Goal: Use online tool/utility: Utilize a website feature to perform a specific function

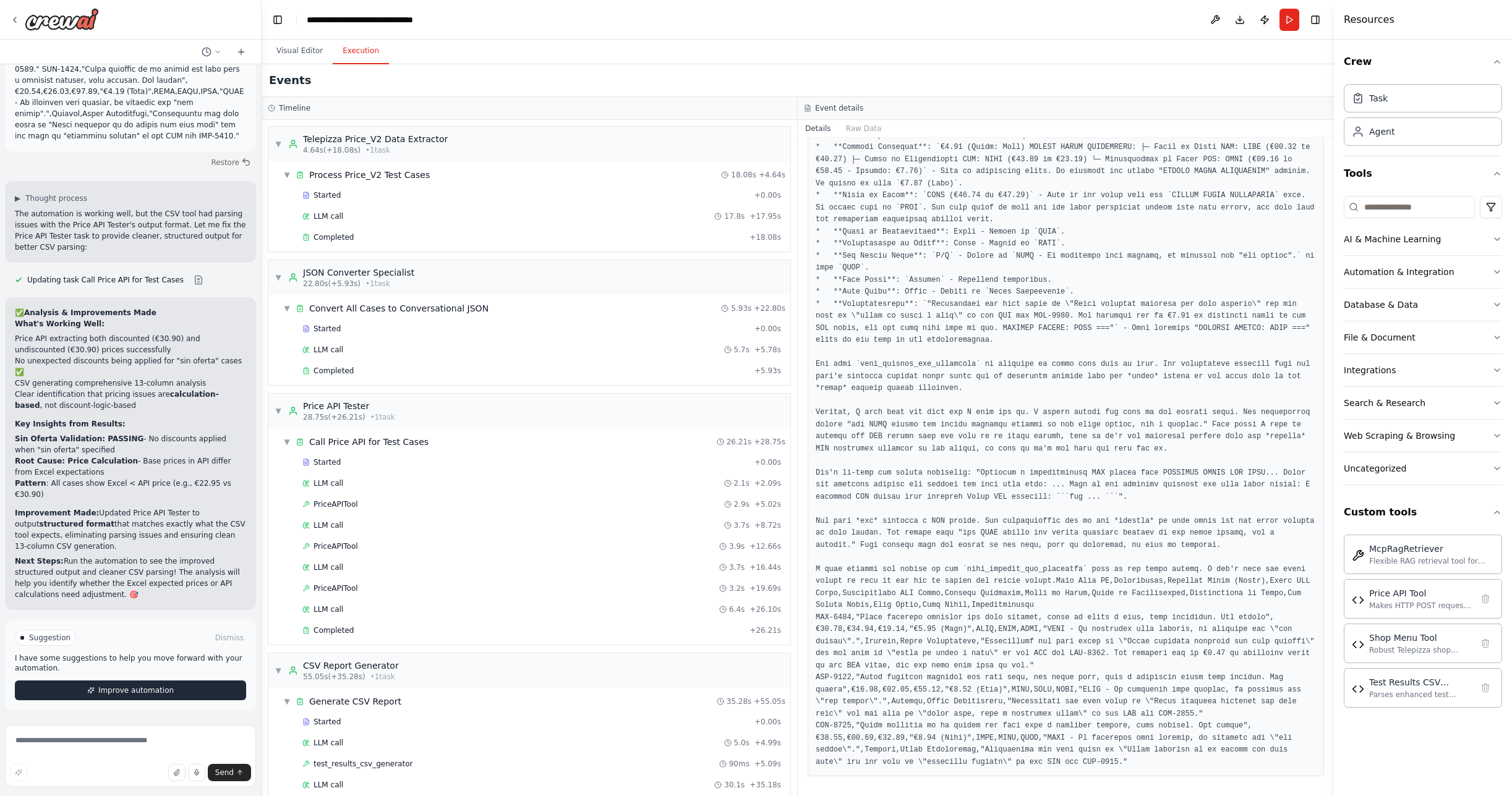
click at [136, 692] on span "Improve automation" at bounding box center [136, 690] width 75 height 10
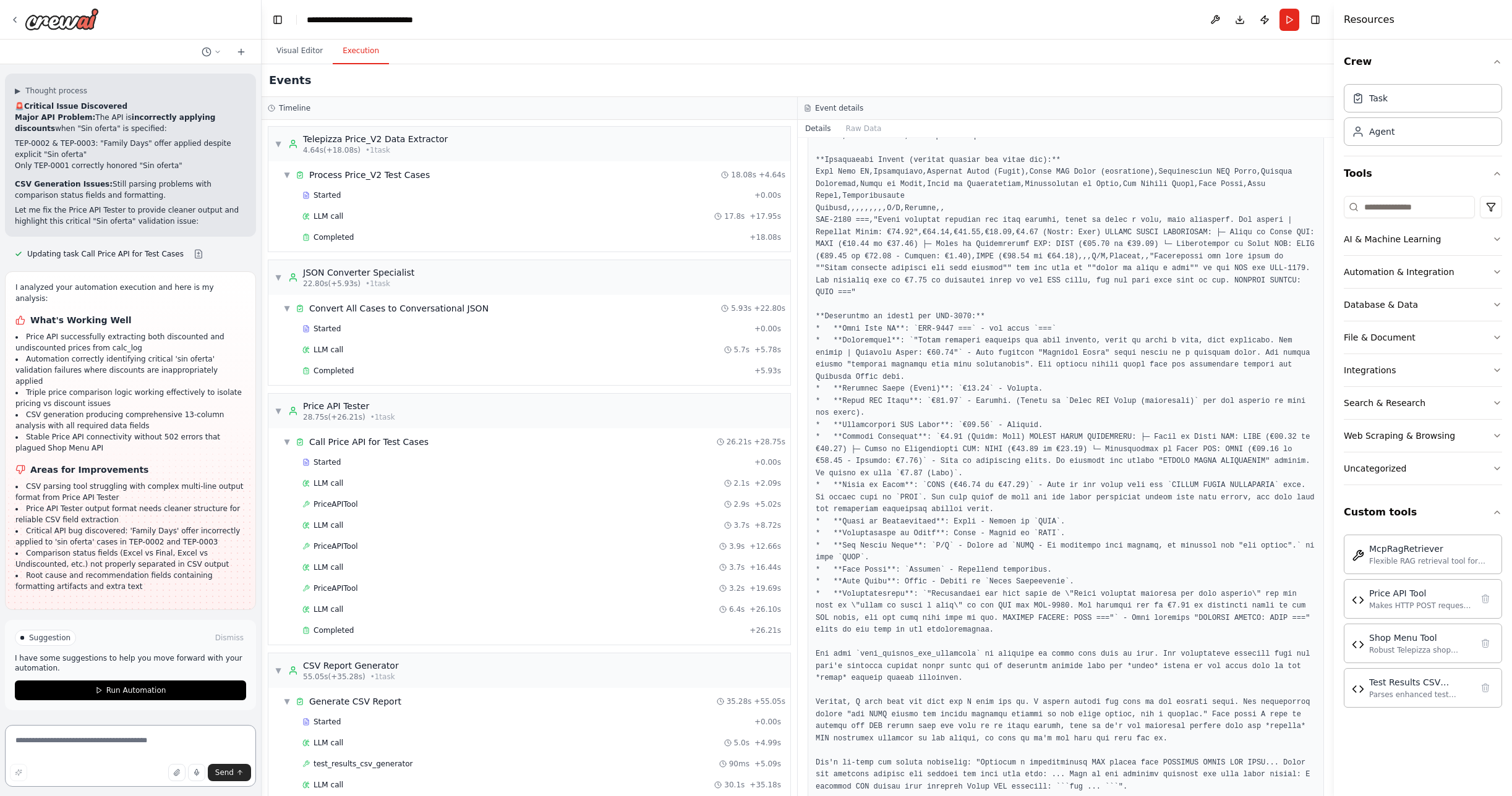
scroll to position [25920, 0]
click at [62, 746] on textarea at bounding box center [130, 756] width 251 height 62
type textarea "**********"
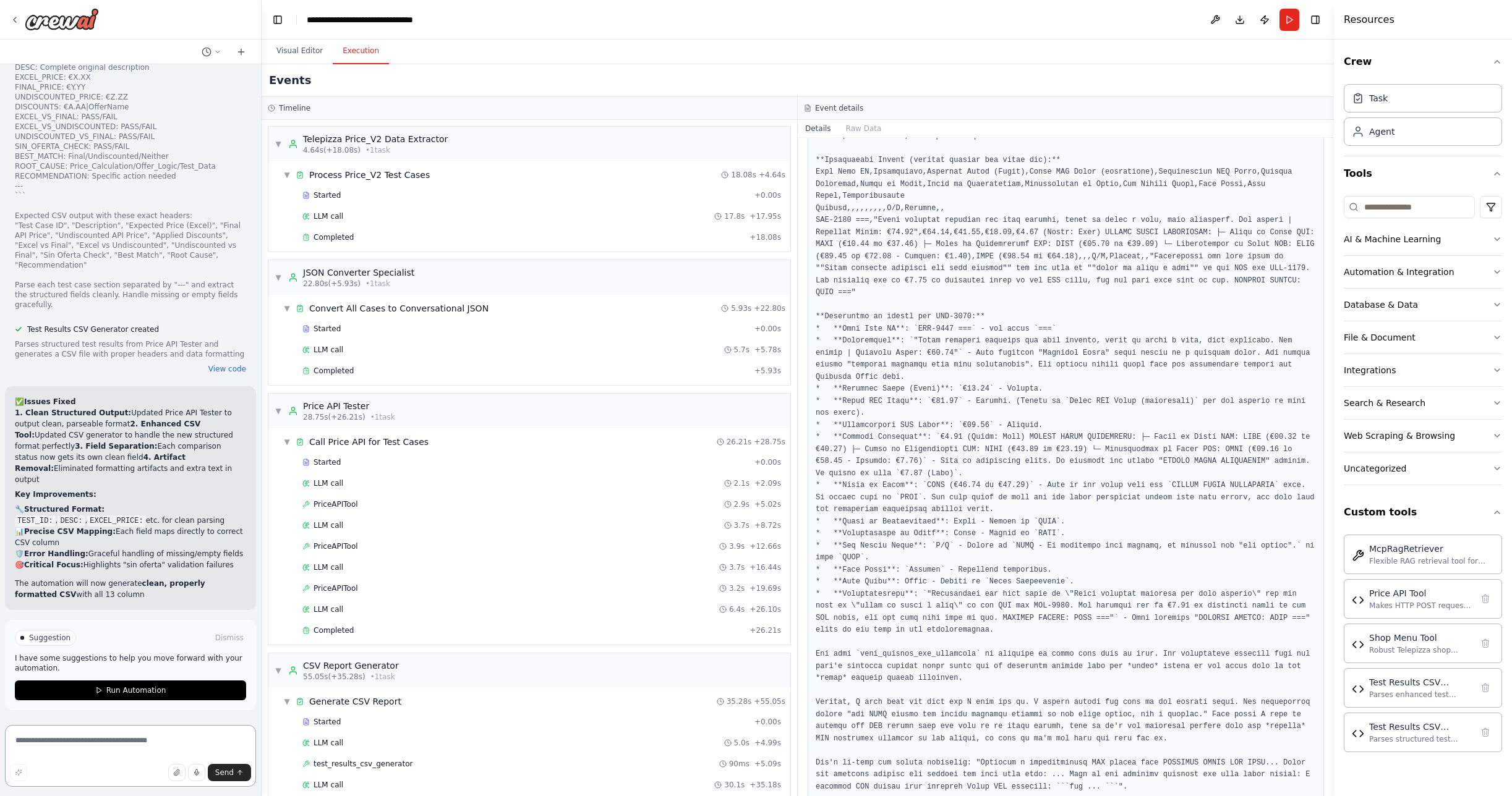
scroll to position [26673, 0]
click at [139, 692] on span "Run Automation" at bounding box center [137, 690] width 60 height 10
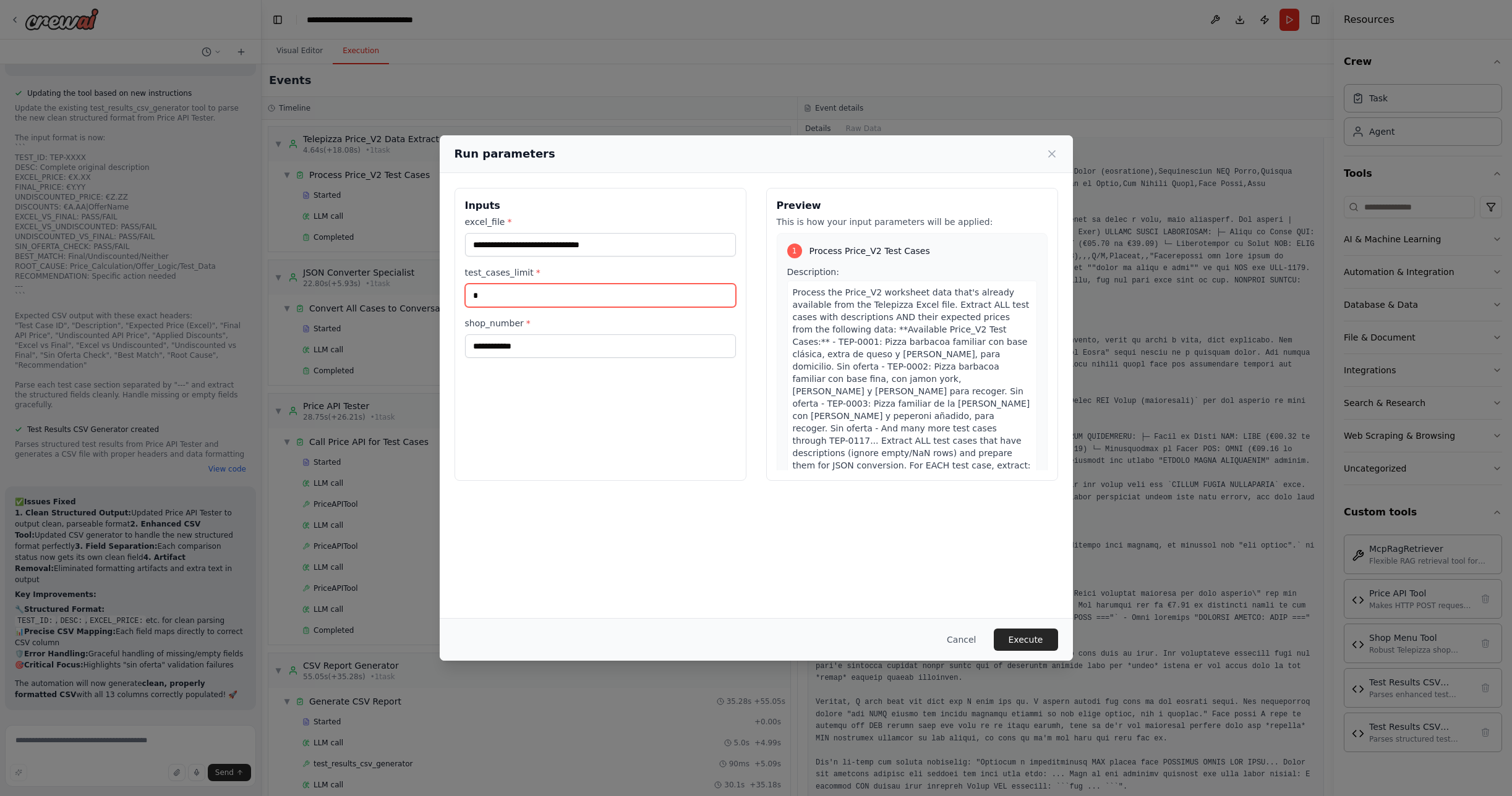
click at [485, 294] on input "*" at bounding box center [600, 295] width 271 height 24
click at [1013, 636] on button "Execute" at bounding box center [1026, 640] width 64 height 22
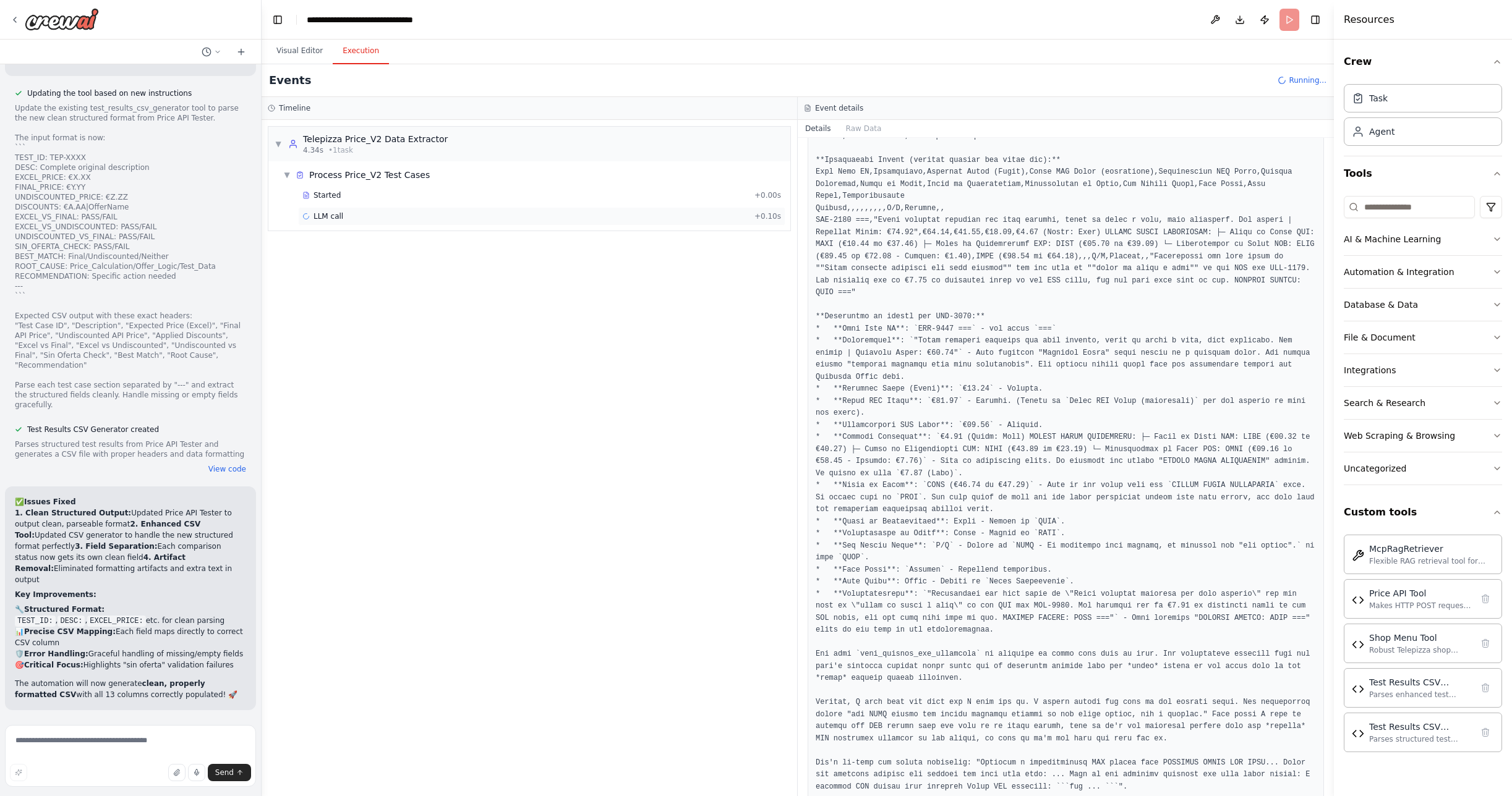
click at [344, 215] on div "LLM call + 0.10s" at bounding box center [542, 216] width 479 height 10
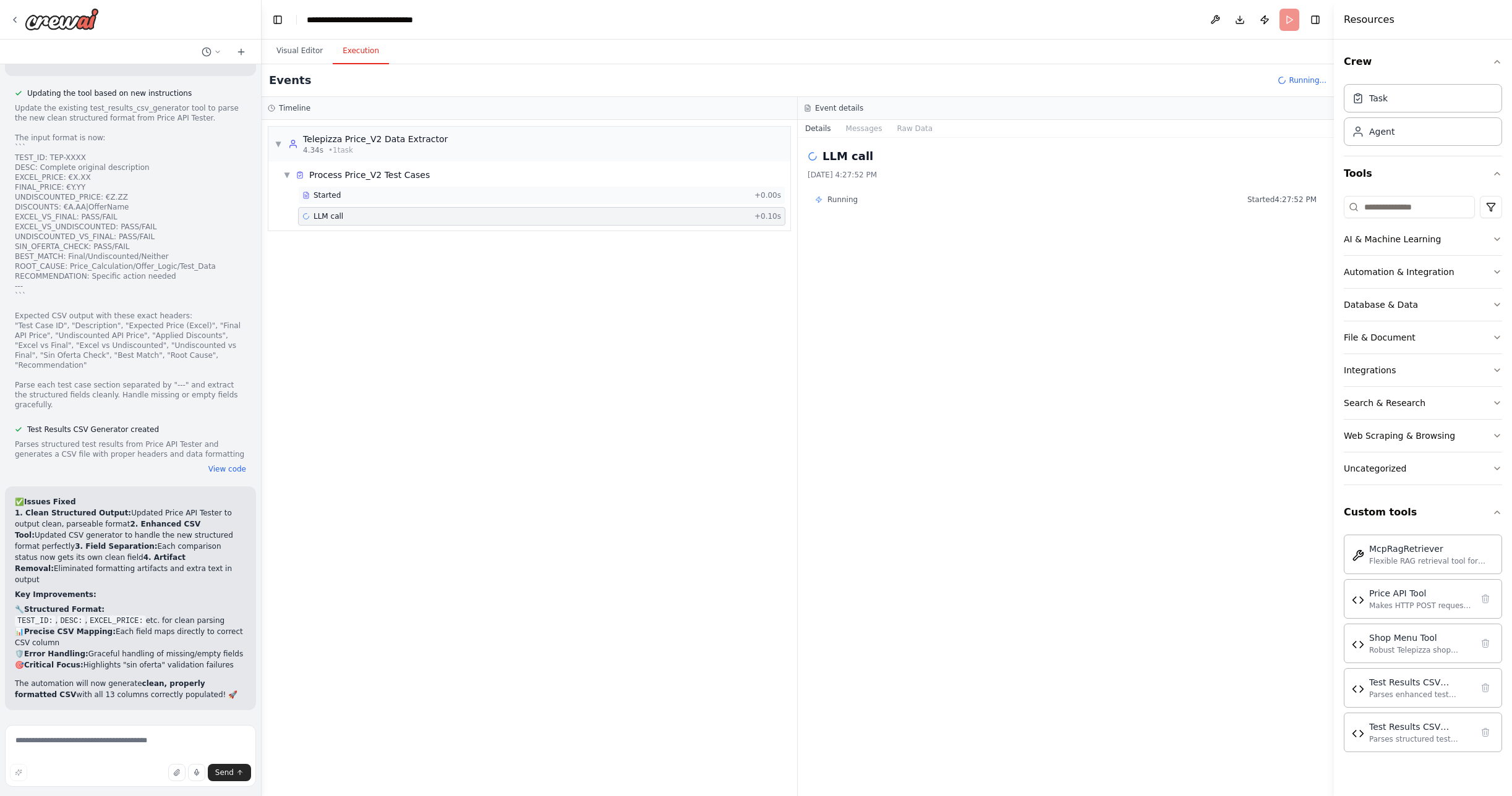
click at [338, 192] on span "Started" at bounding box center [327, 195] width 27 height 10
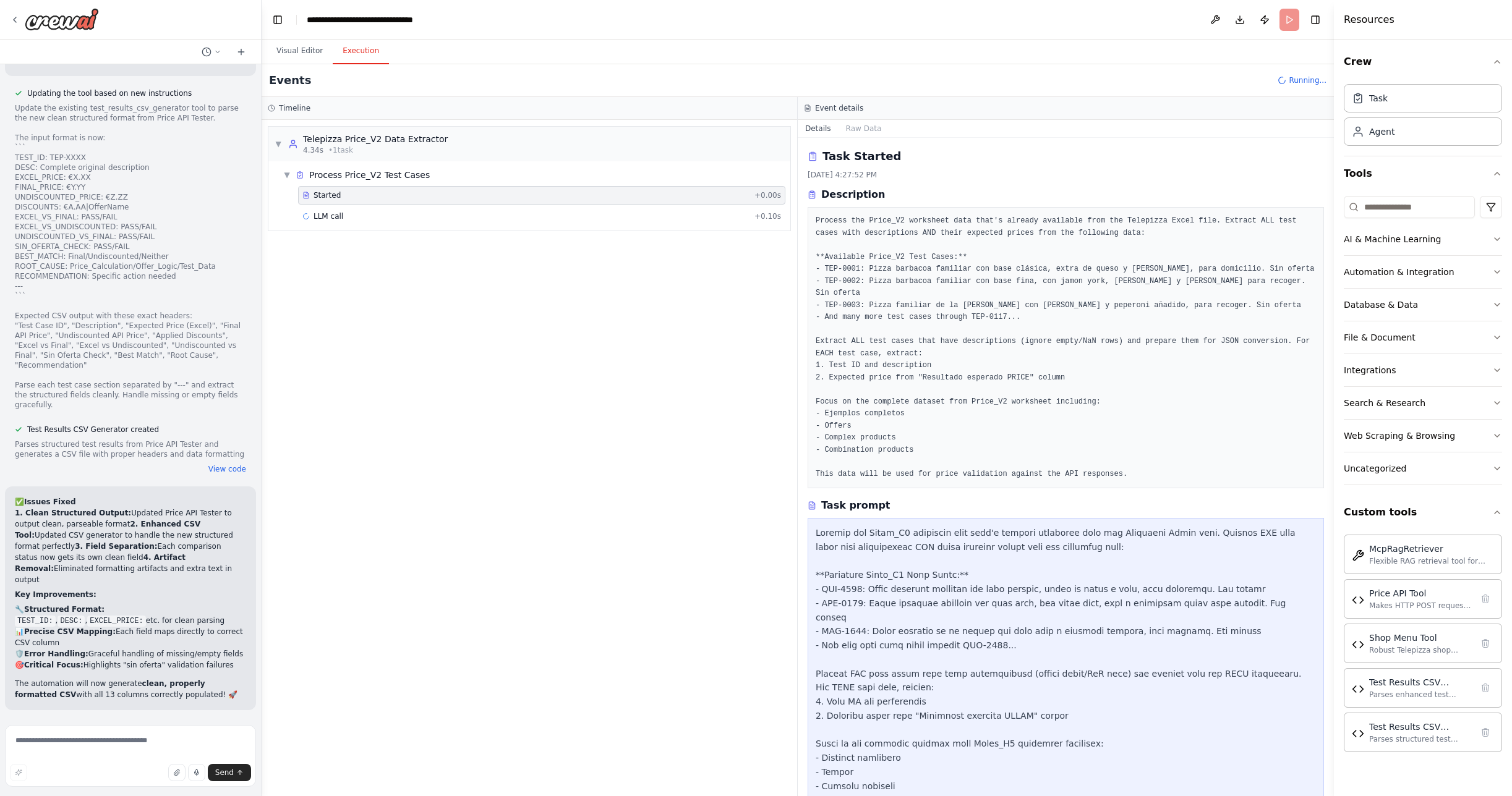
scroll to position [419, 0]
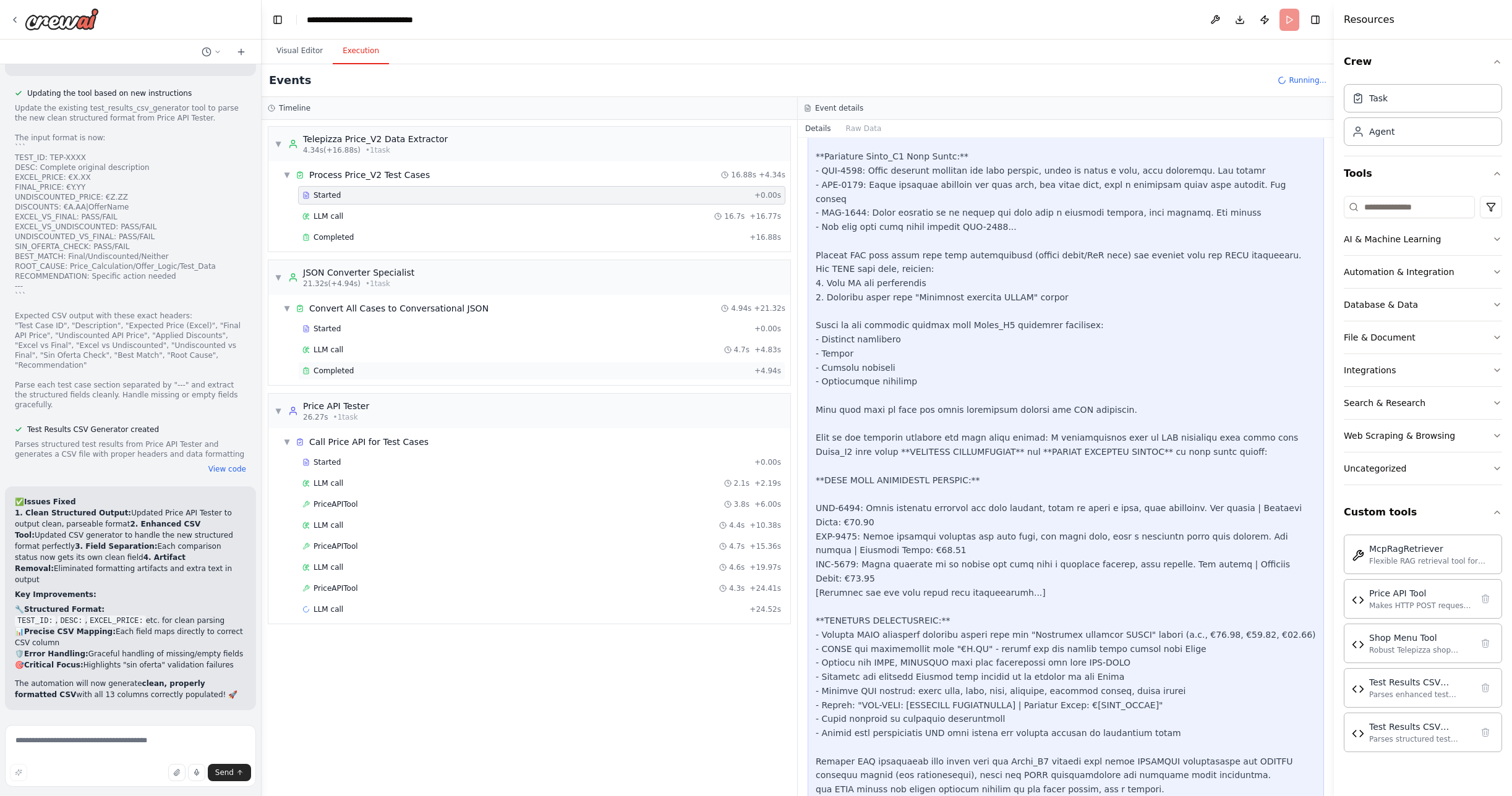
click at [364, 373] on div "Completed" at bounding box center [525, 370] width 447 height 10
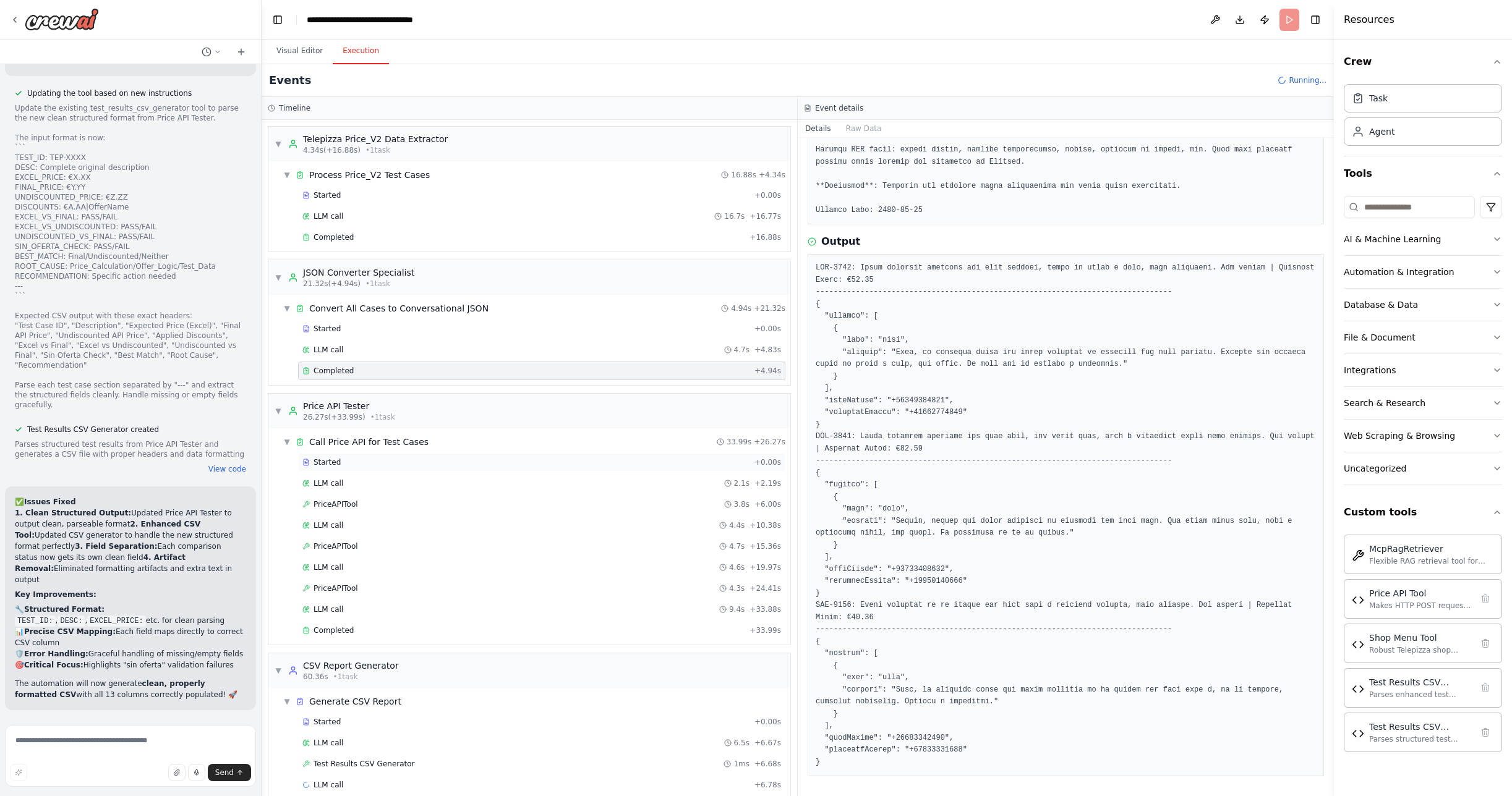
scroll to position [18, 0]
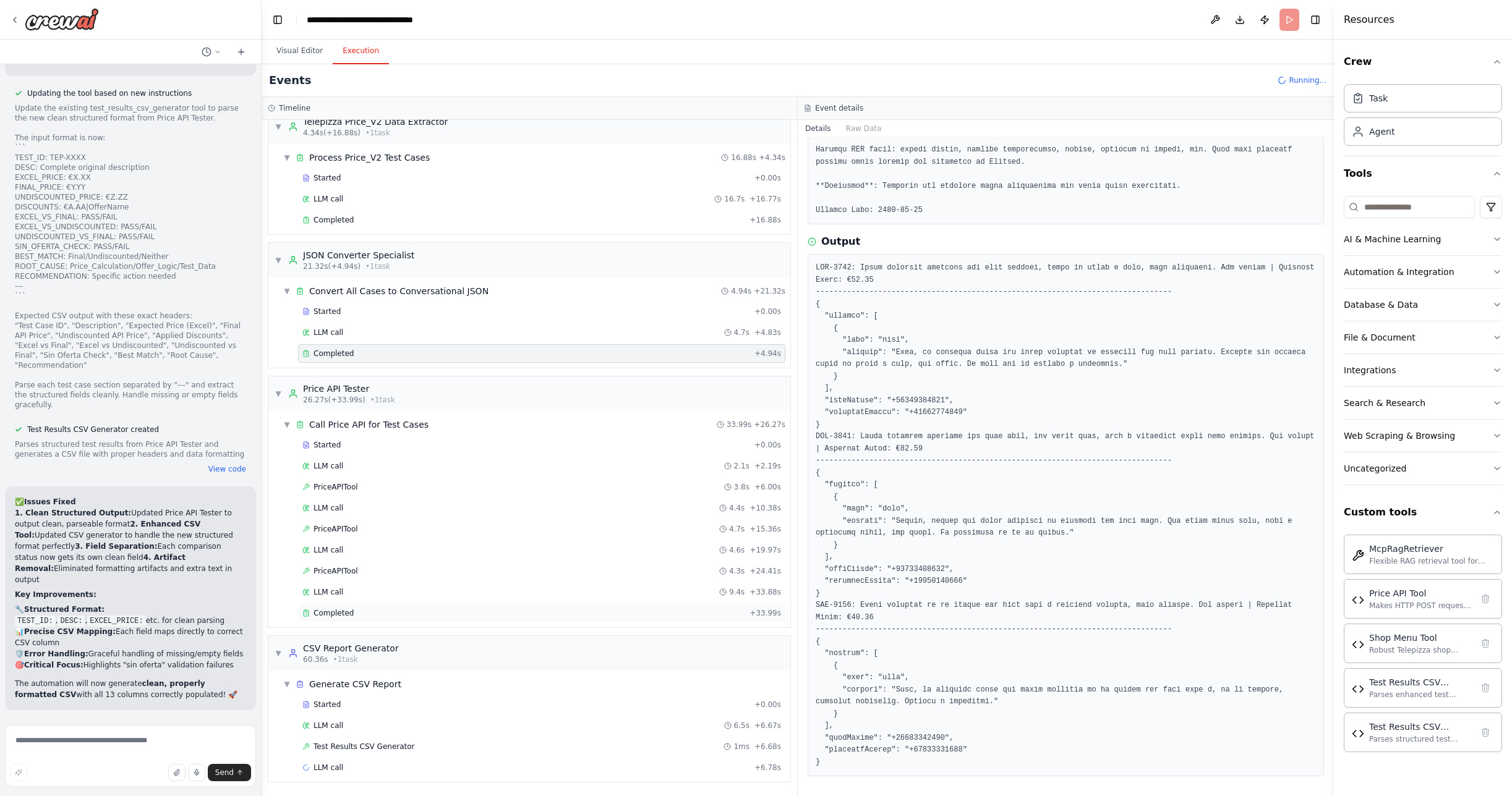
click at [340, 611] on span "Completed" at bounding box center [334, 613] width 40 height 10
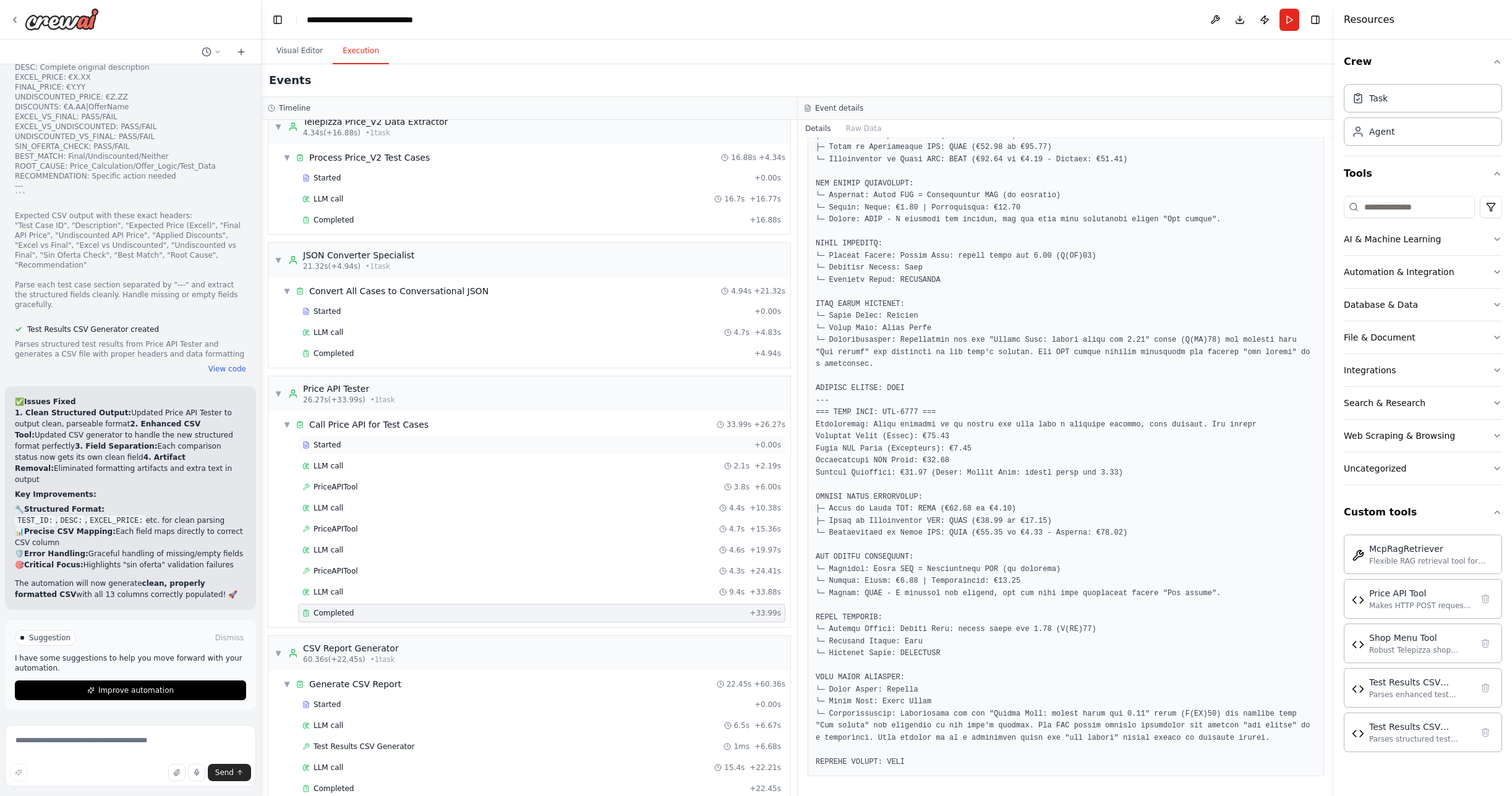
scroll to position [38, 0]
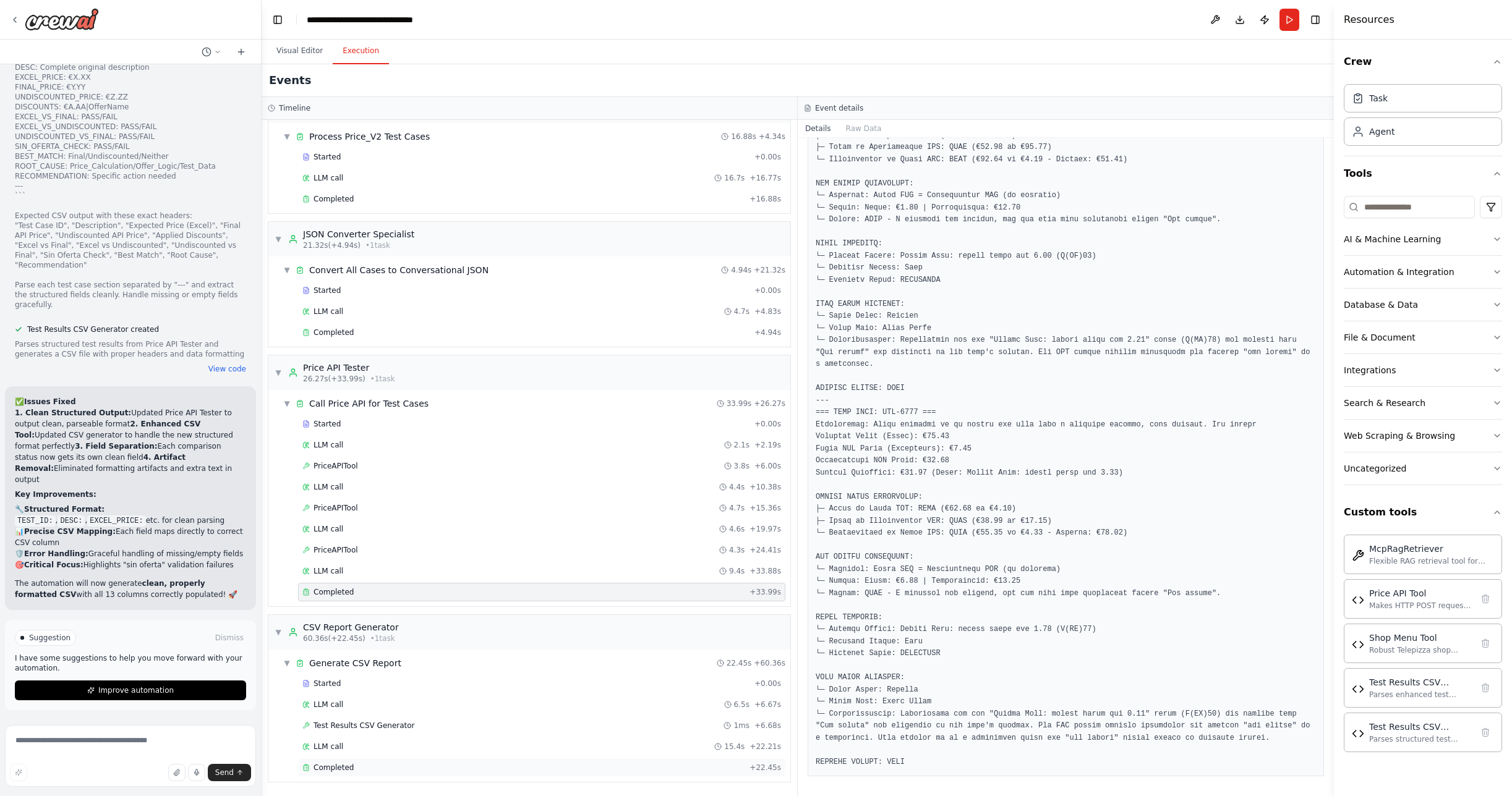
click at [347, 768] on span "Completed" at bounding box center [334, 768] width 40 height 10
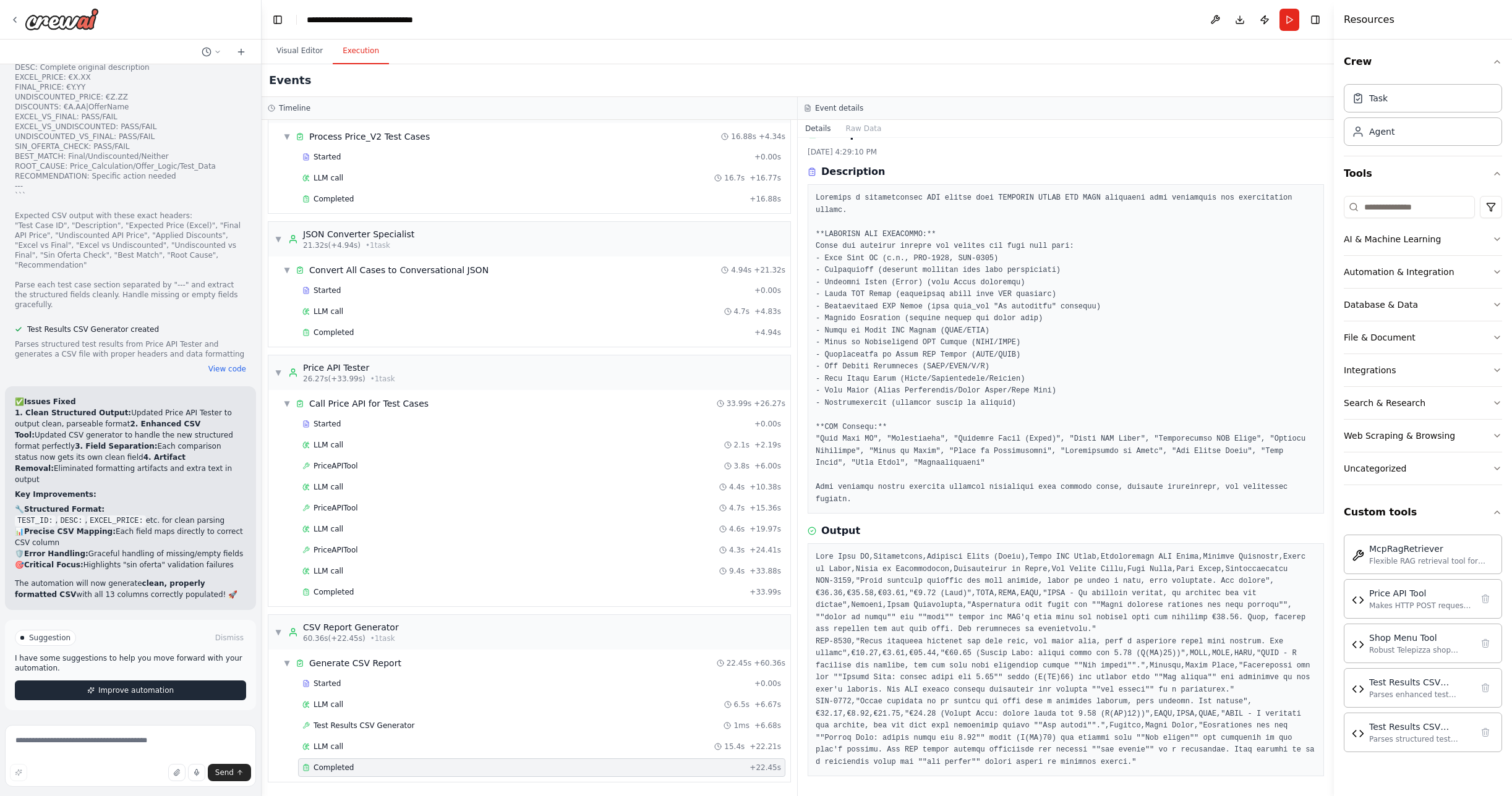
click at [147, 694] on span "Improve automation" at bounding box center [136, 690] width 75 height 10
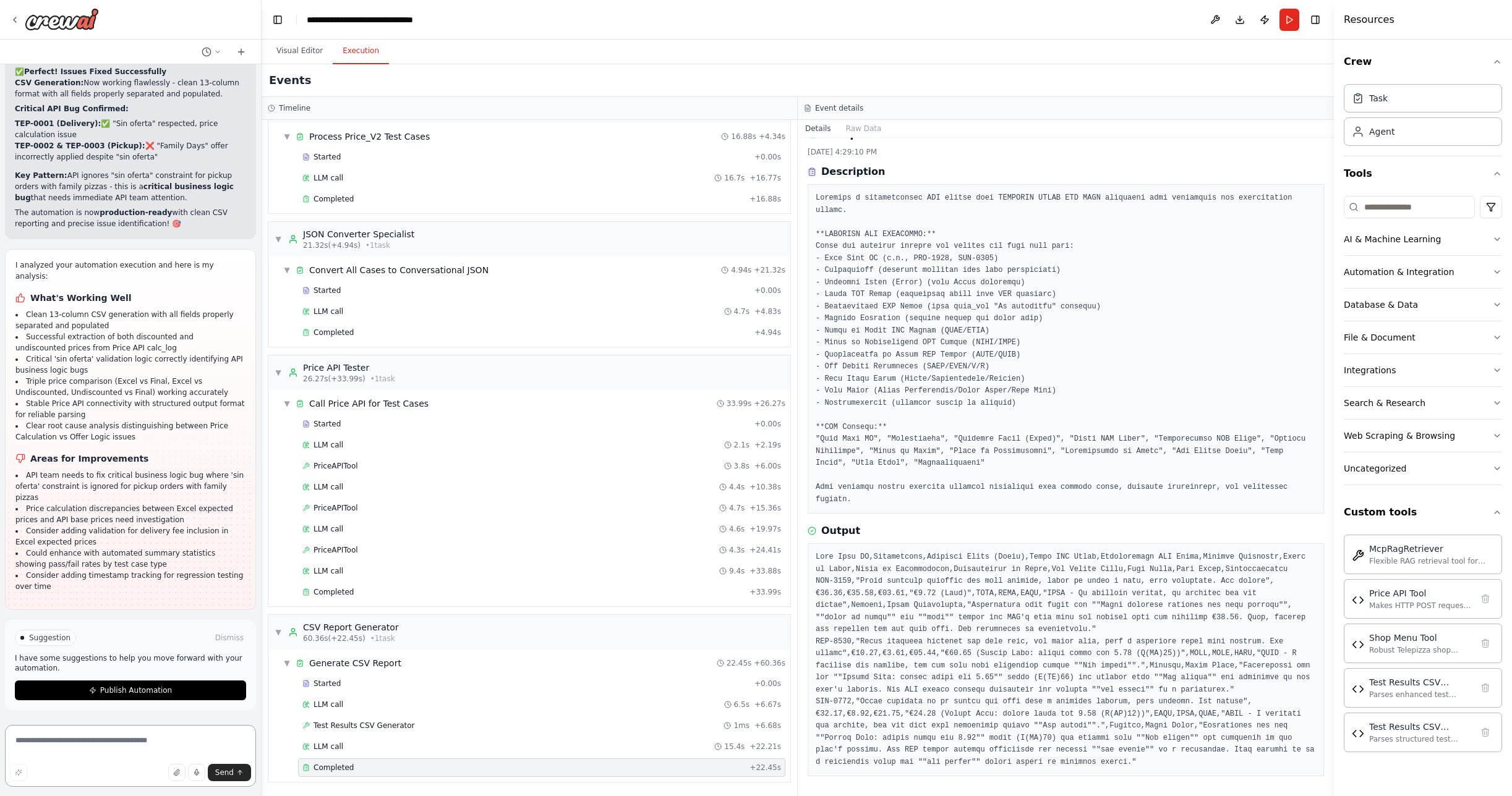
scroll to position [27243, 0]
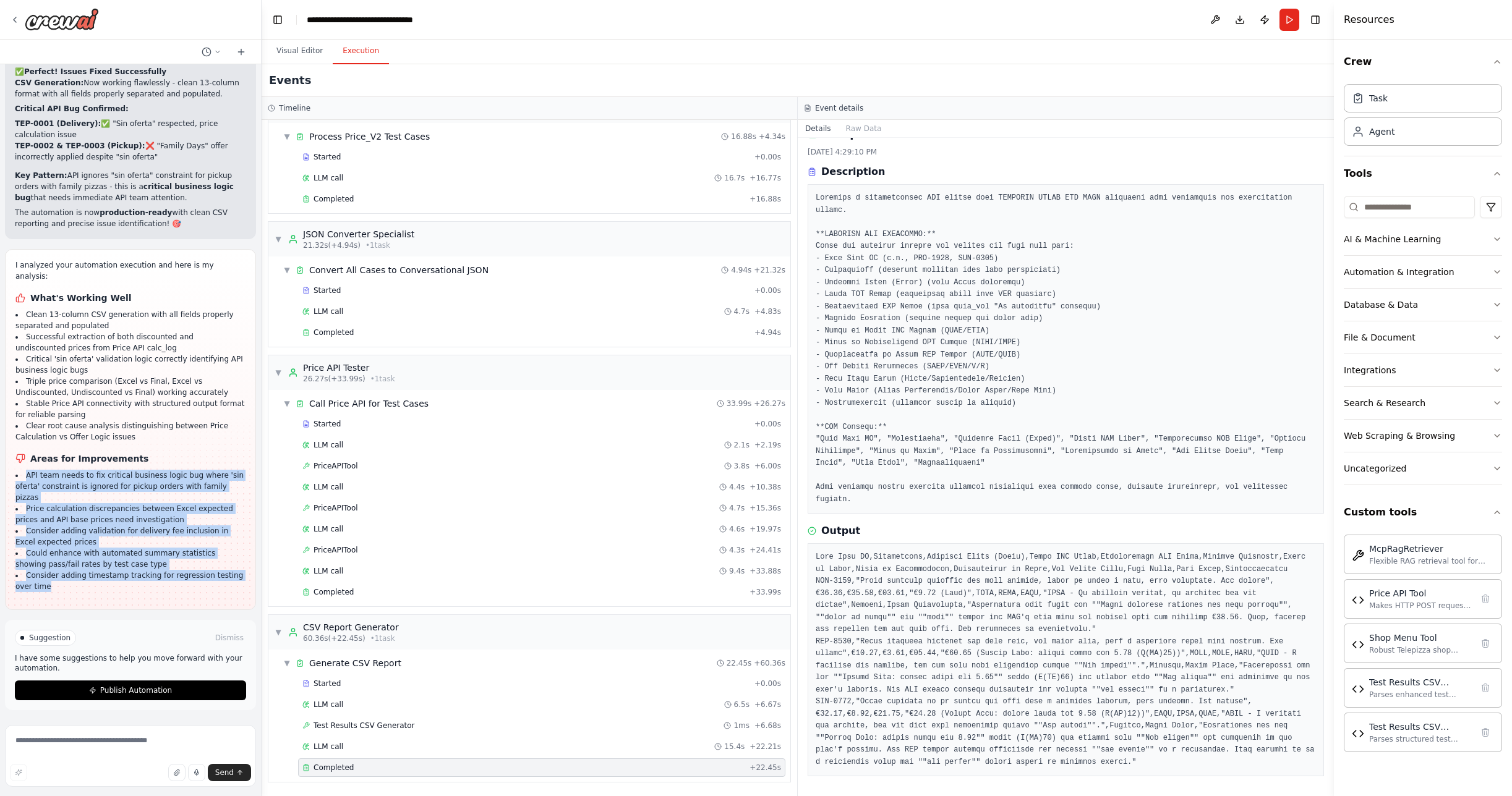
drag, startPoint x: 26, startPoint y: 477, endPoint x: 65, endPoint y: 594, distance: 123.3
click at [65, 594] on div "I analyzed your automation execution and here is my analysis: What's Working We…" at bounding box center [130, 429] width 230 height 340
copy ul "API team needs to fix critical business logic bug where 'sin oferta' constraint…"
click at [52, 749] on textarea at bounding box center [130, 756] width 251 height 62
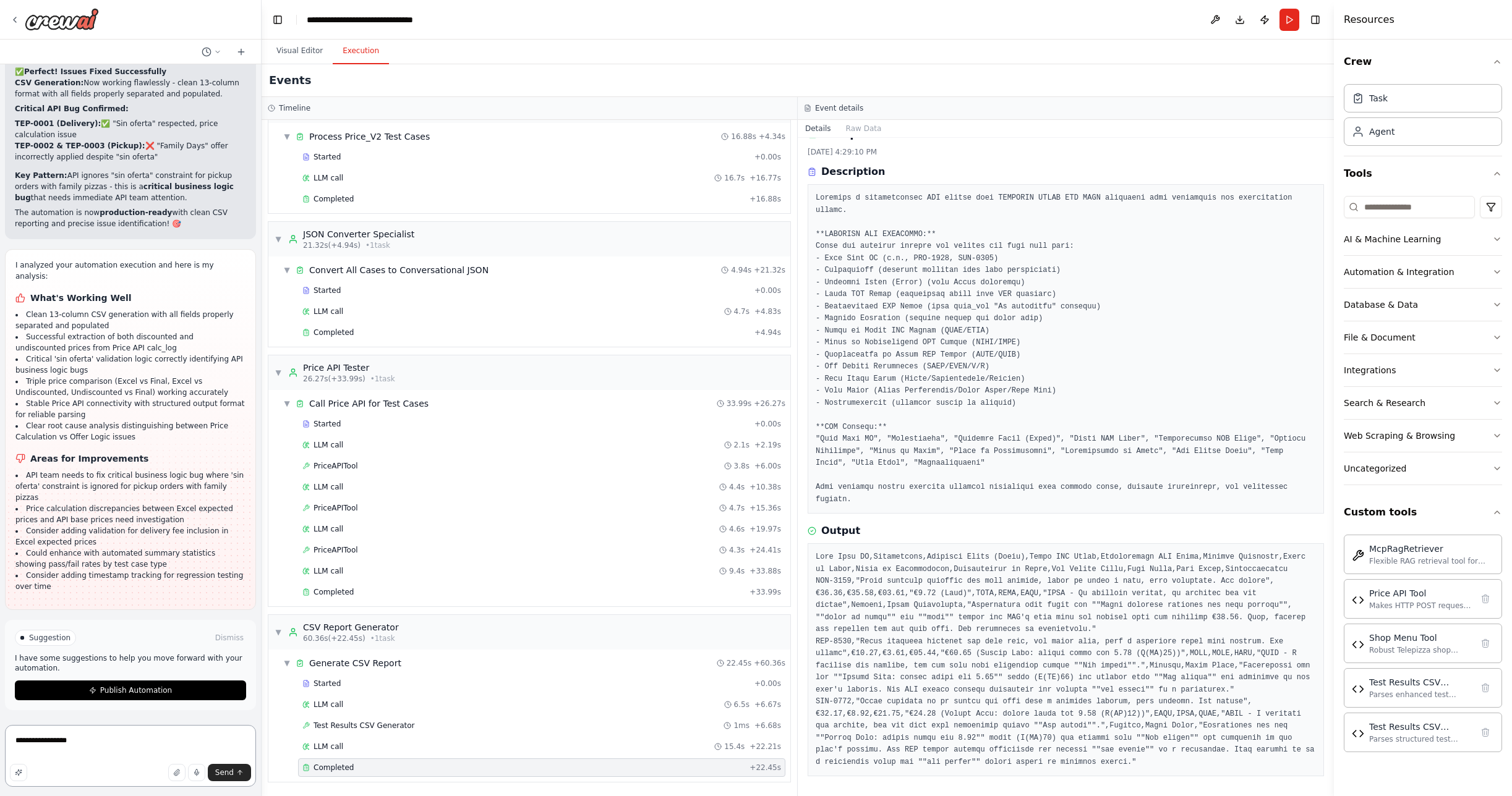
paste textarea "**********"
type textarea "**********"
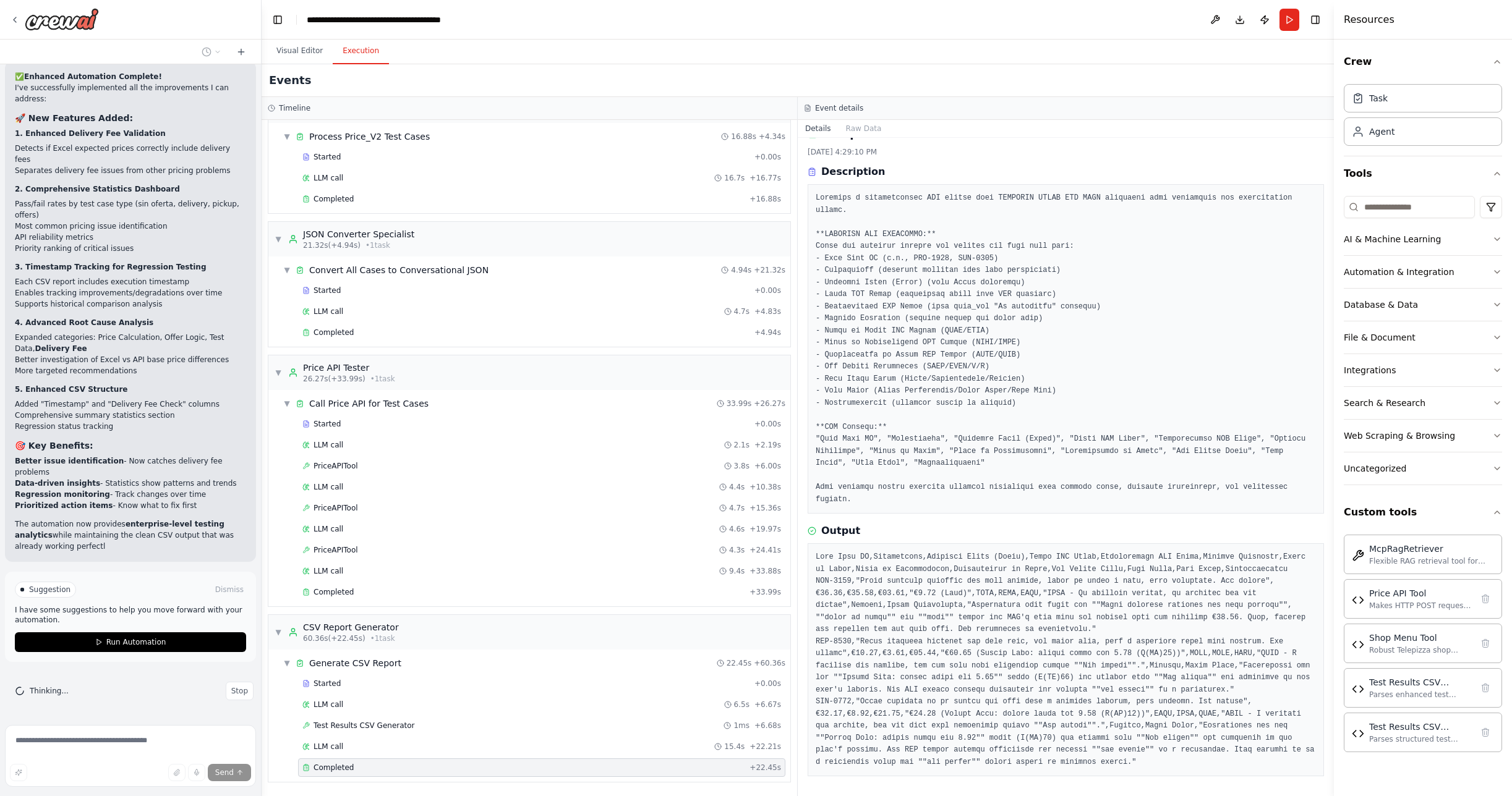
scroll to position [28401, 0]
click at [116, 643] on span "Run Automation" at bounding box center [137, 642] width 60 height 10
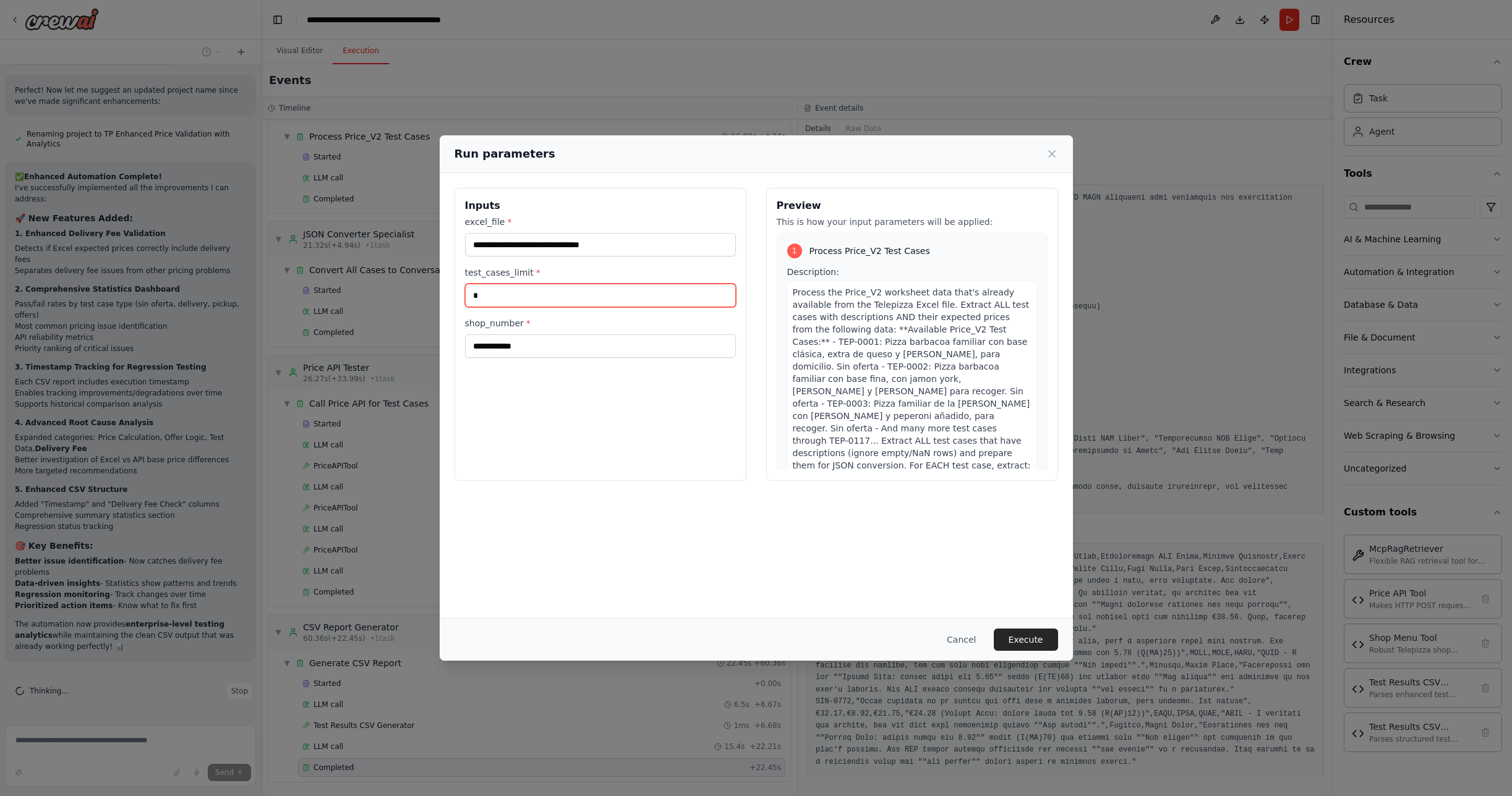
click at [510, 300] on input "*" at bounding box center [600, 295] width 271 height 24
type input "**"
click at [1025, 640] on button "Execute" at bounding box center [1026, 640] width 64 height 22
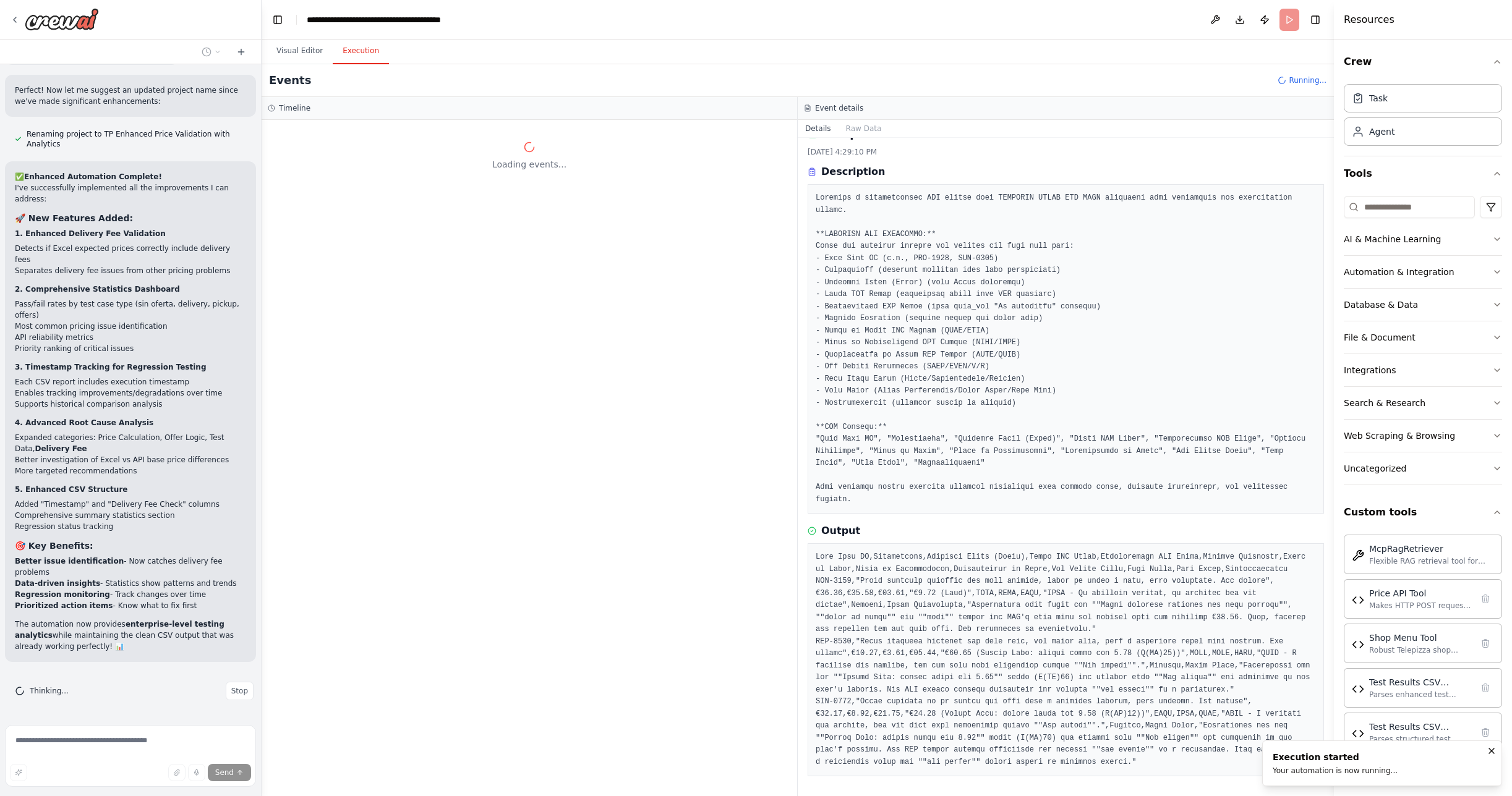
scroll to position [0, 0]
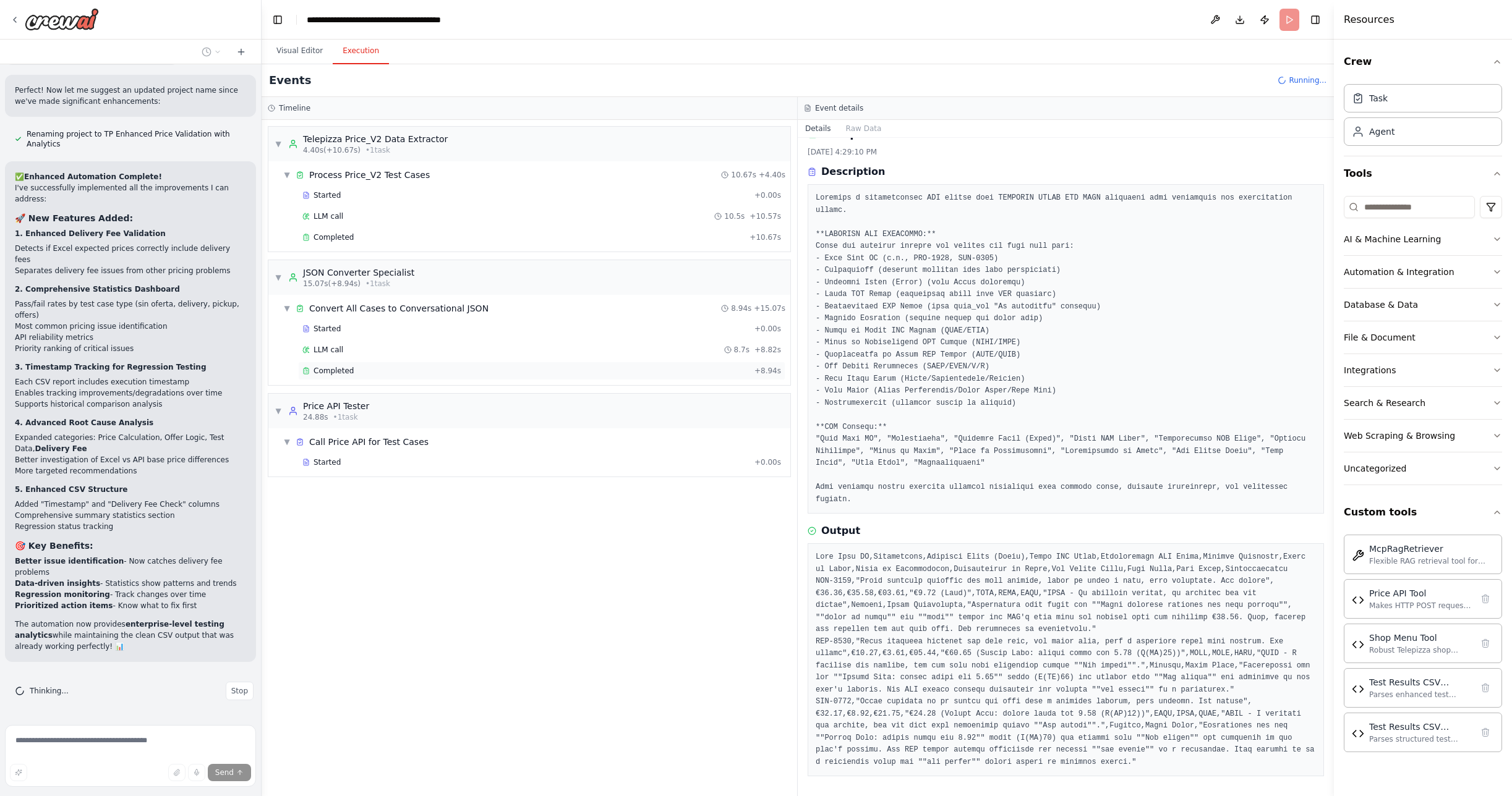
click at [365, 368] on div "Completed" at bounding box center [525, 370] width 447 height 10
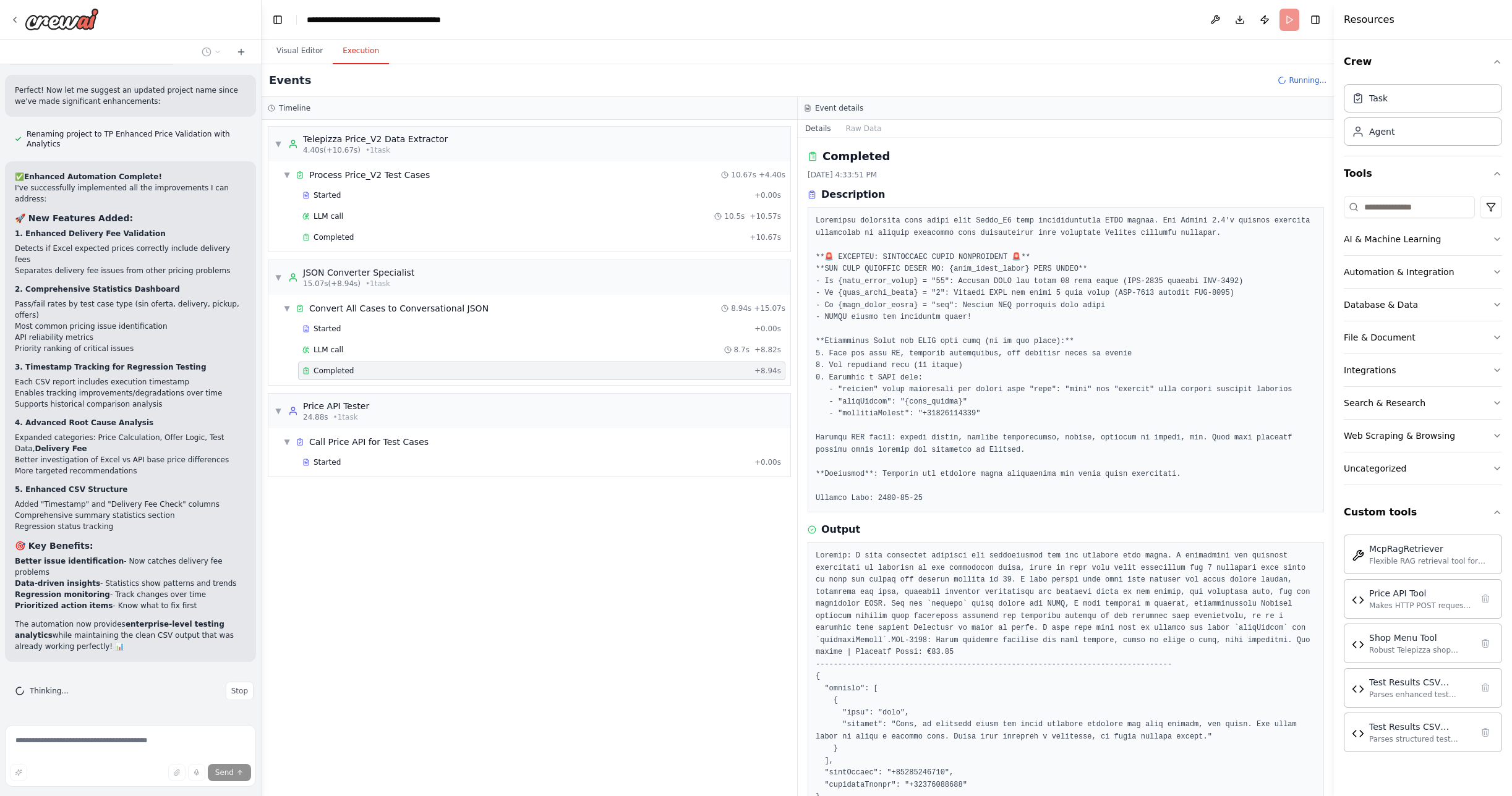
scroll to position [372, 0]
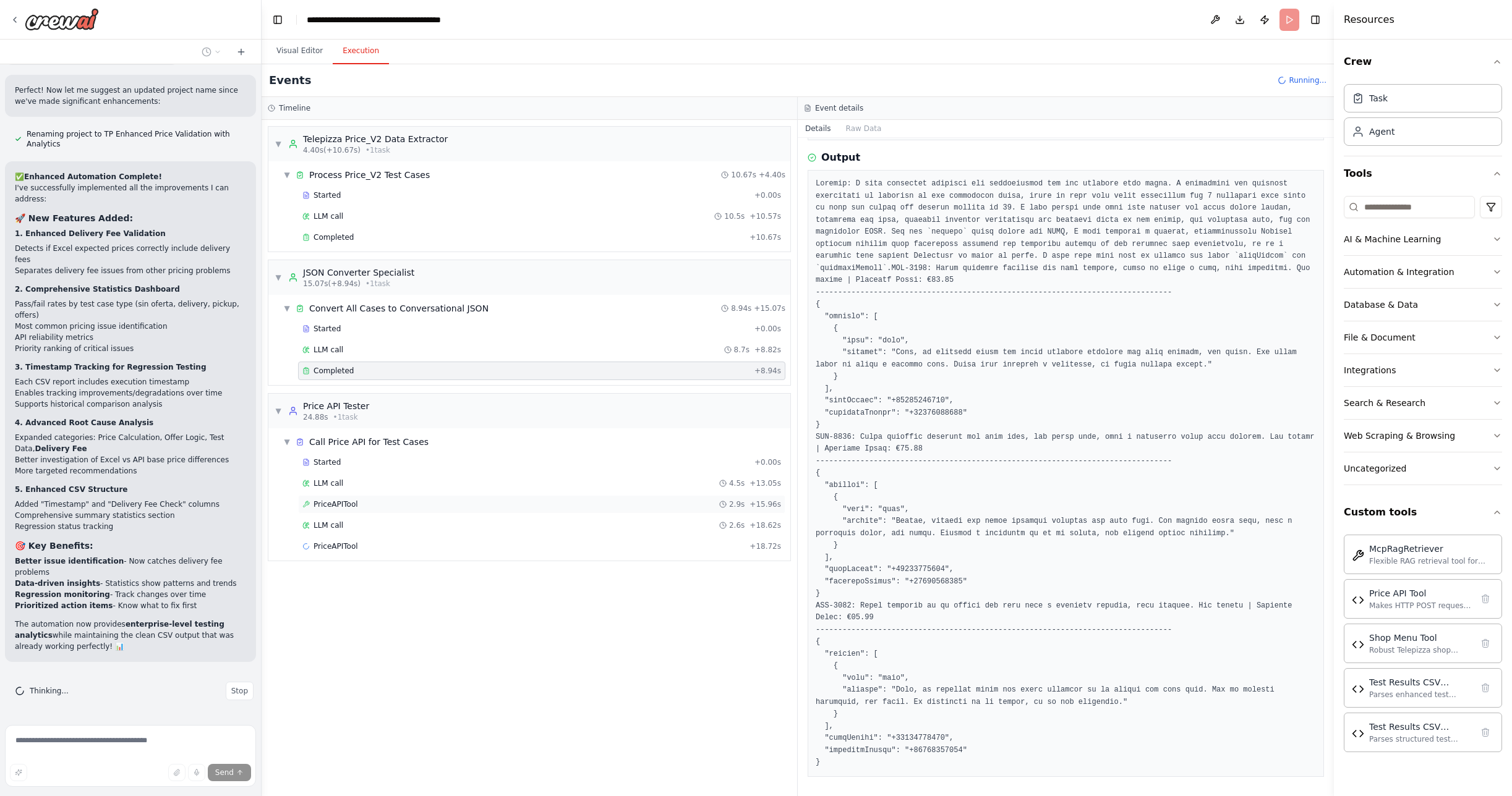
click at [344, 506] on span "PriceAPITool" at bounding box center [336, 504] width 44 height 10
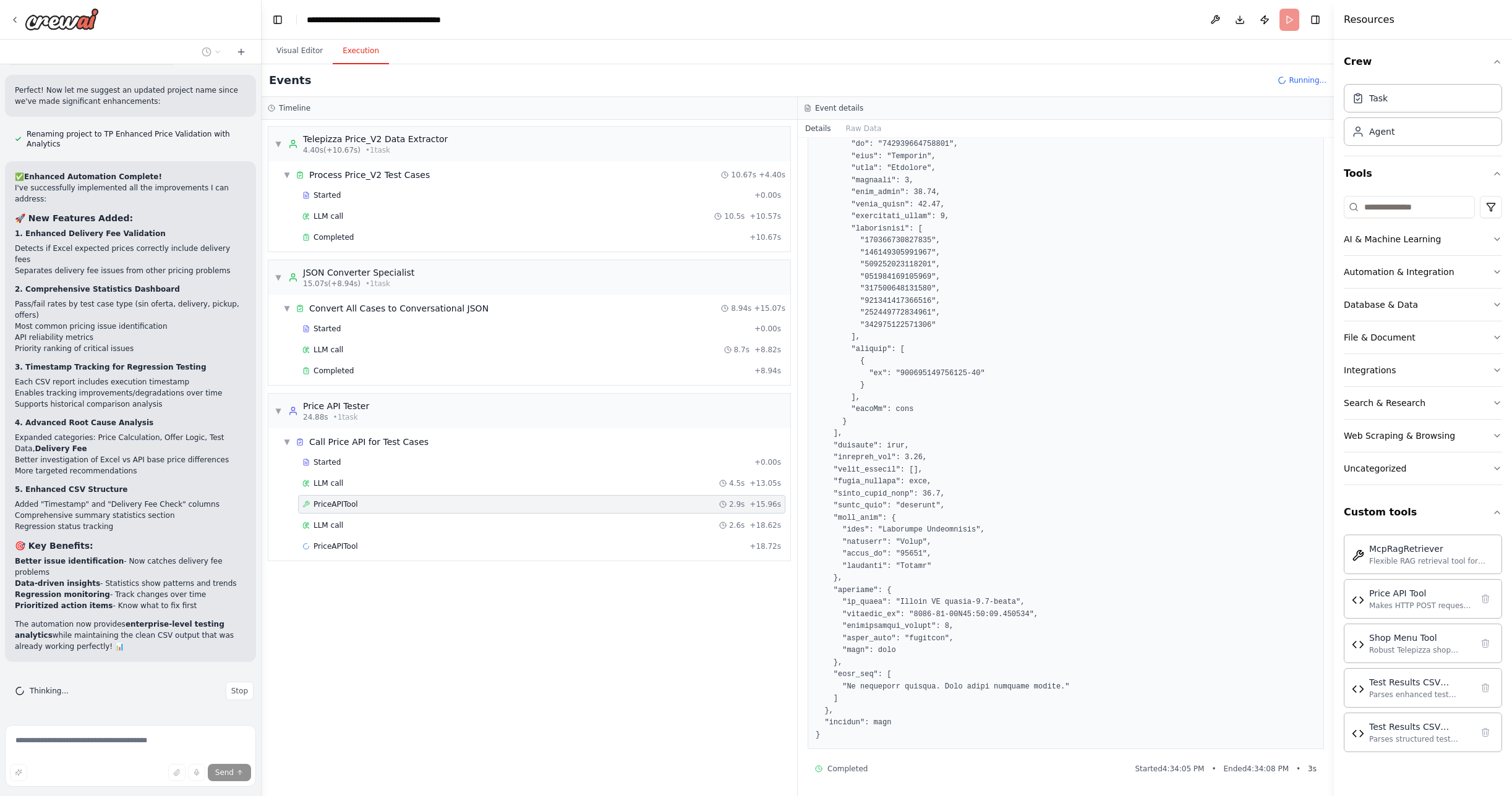
scroll to position [233, 0]
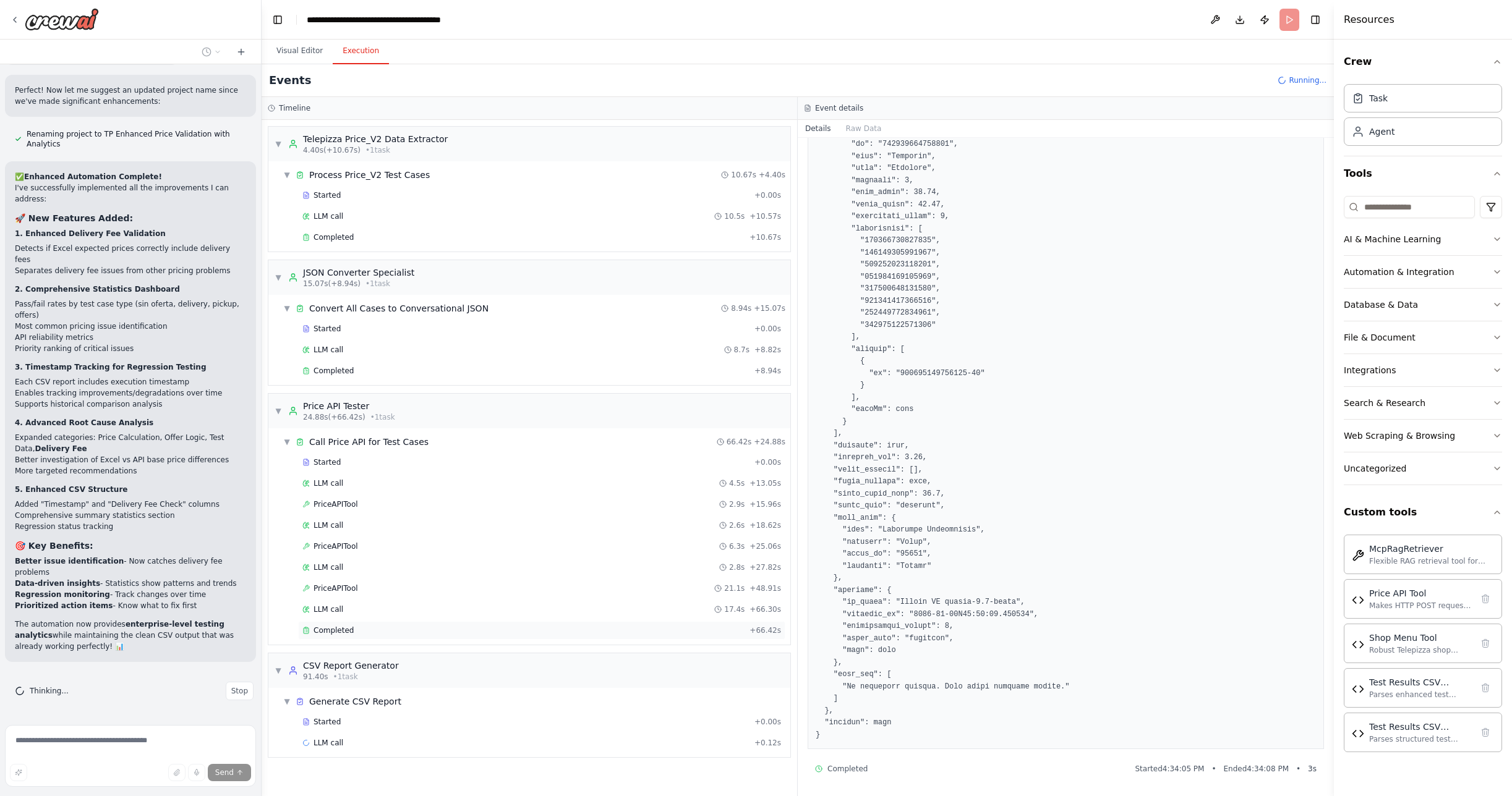
click at [338, 630] on span "Completed" at bounding box center [334, 630] width 40 height 10
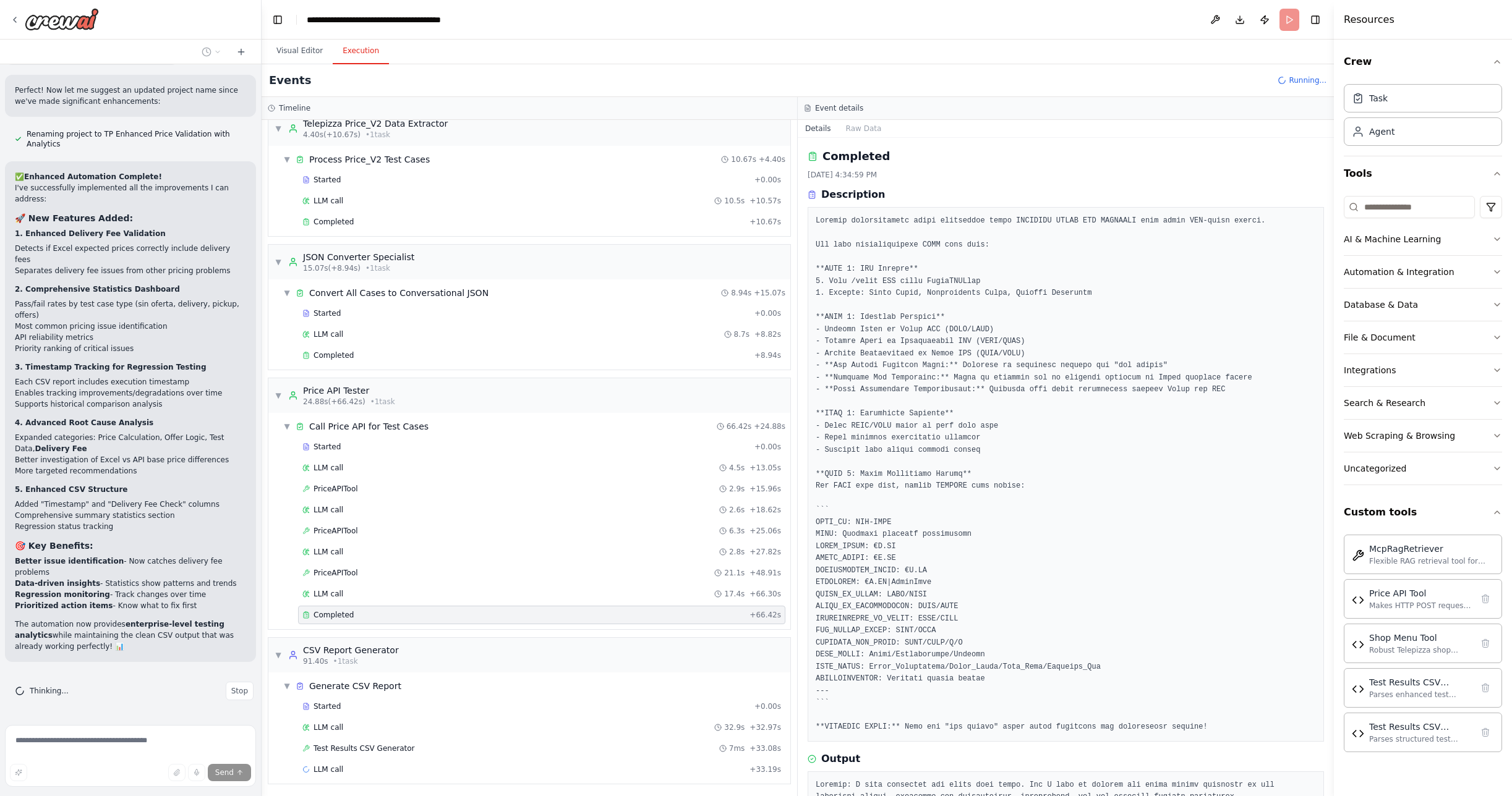
scroll to position [18, 0]
click at [372, 748] on span "Test Results CSV Generator" at bounding box center [364, 746] width 101 height 10
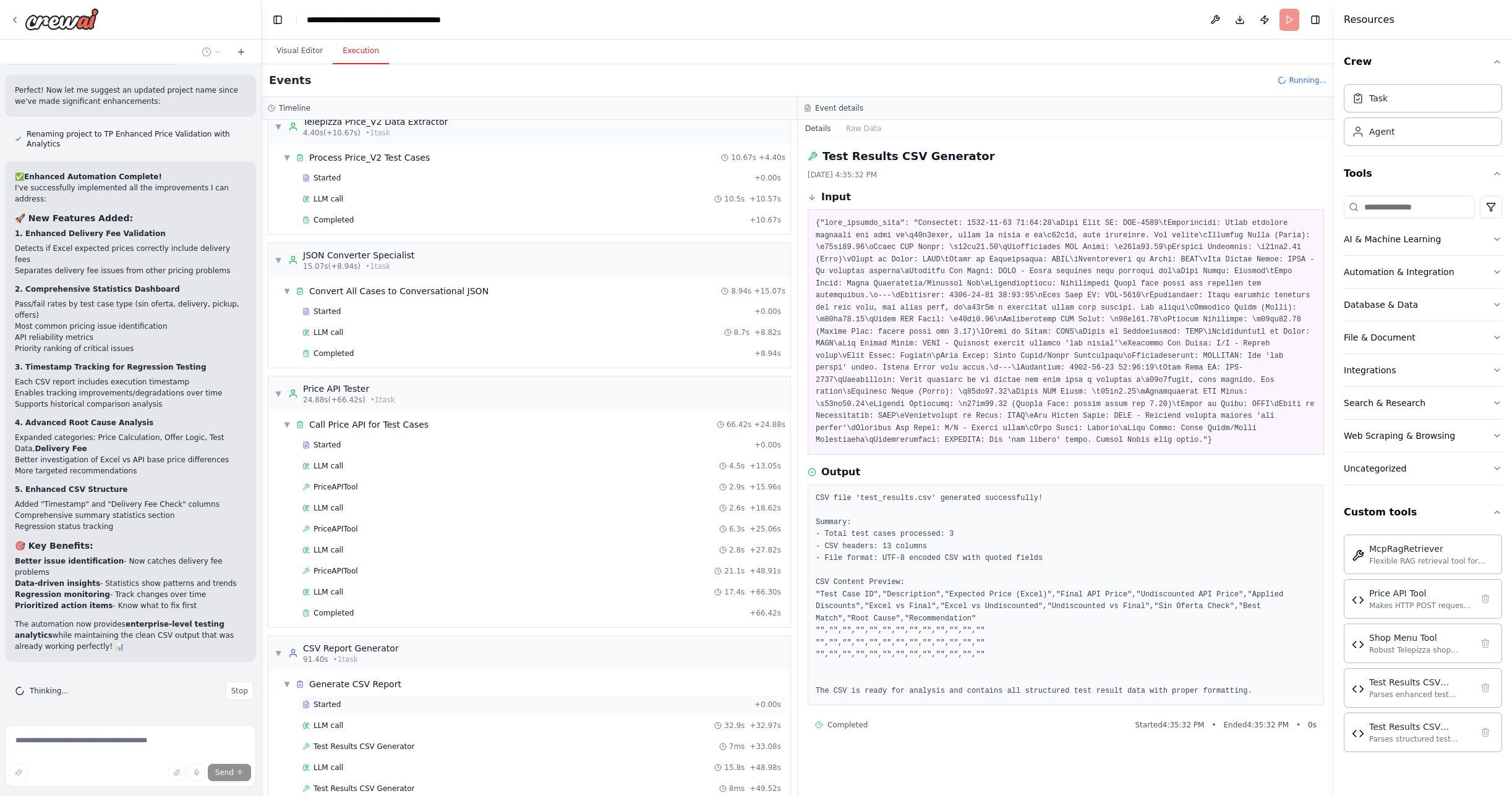
scroll to position [59, 0]
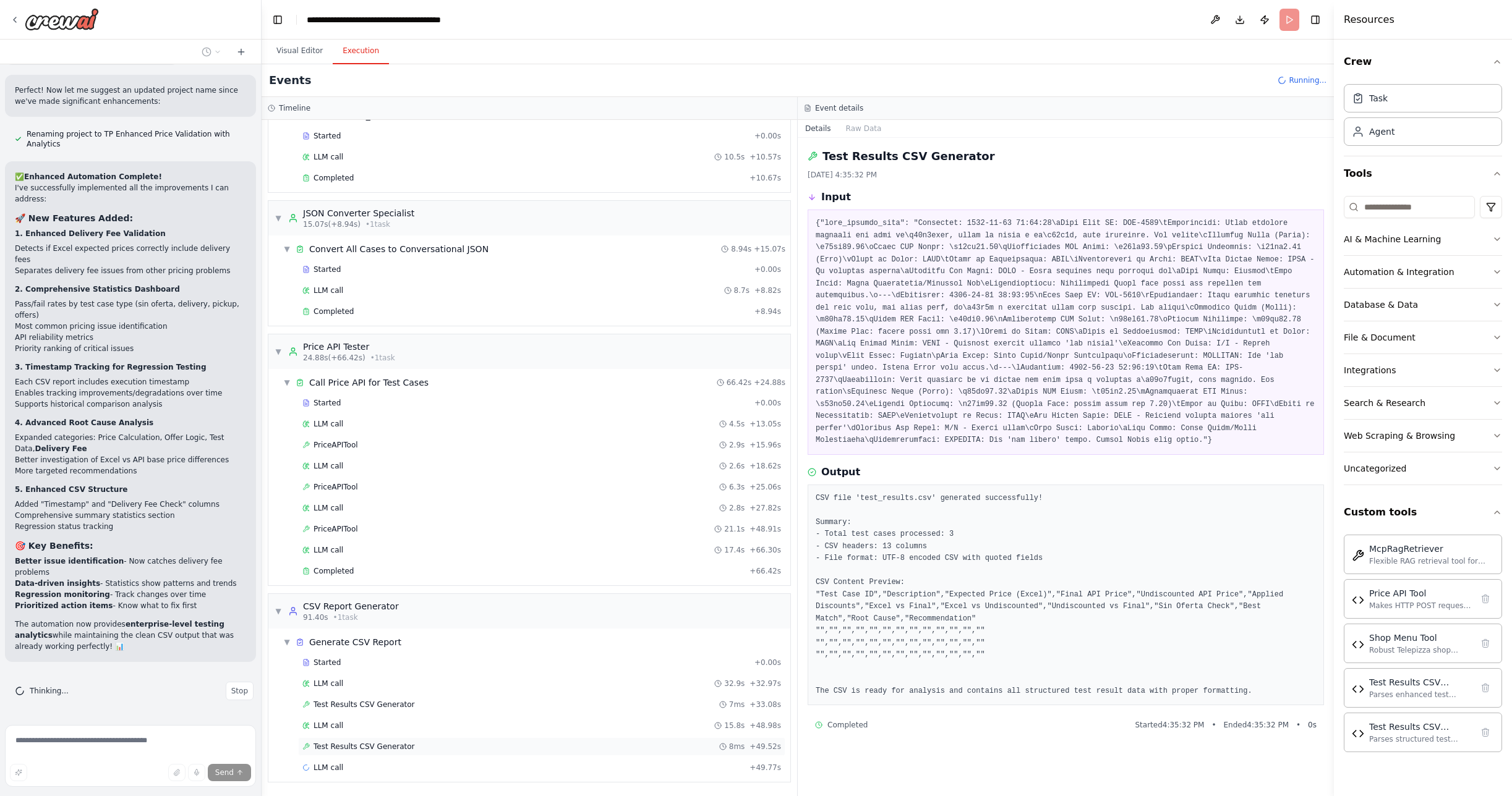
click at [327, 742] on div "Test Results CSV Generator 8ms + 49.52s" at bounding box center [542, 747] width 487 height 18
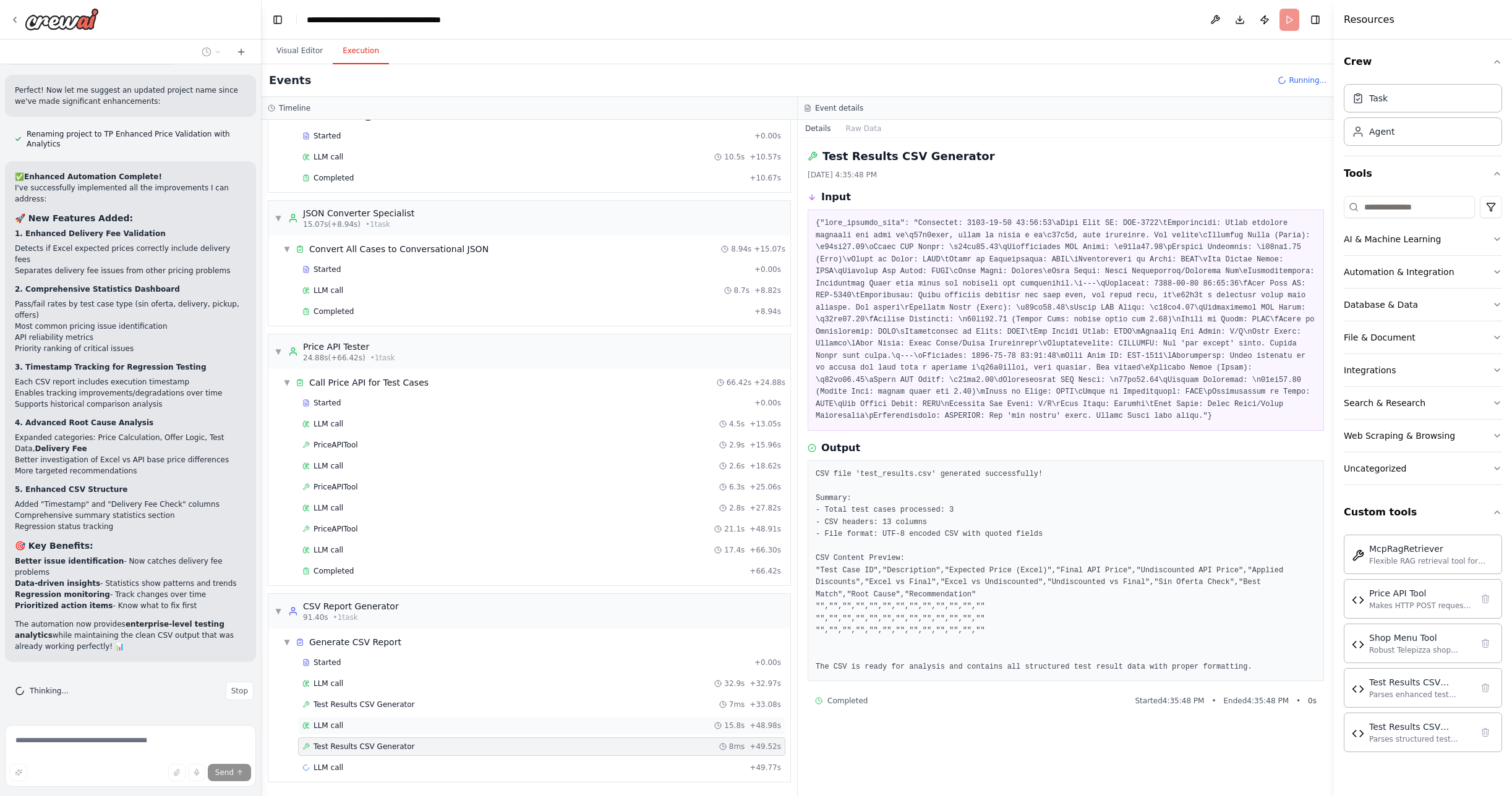
click at [331, 724] on span "LLM call" at bounding box center [328, 725] width 30 height 10
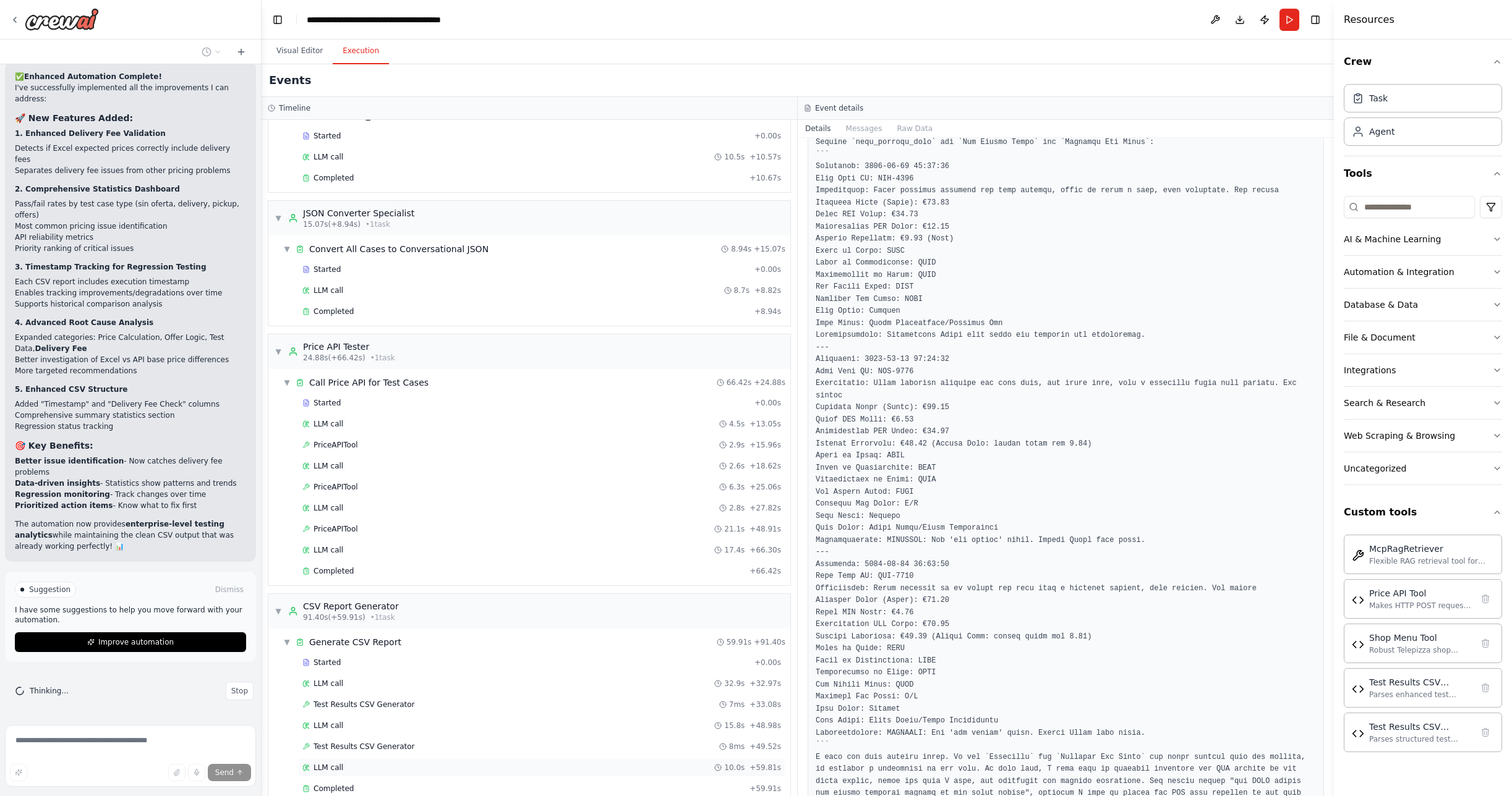
scroll to position [81, 0]
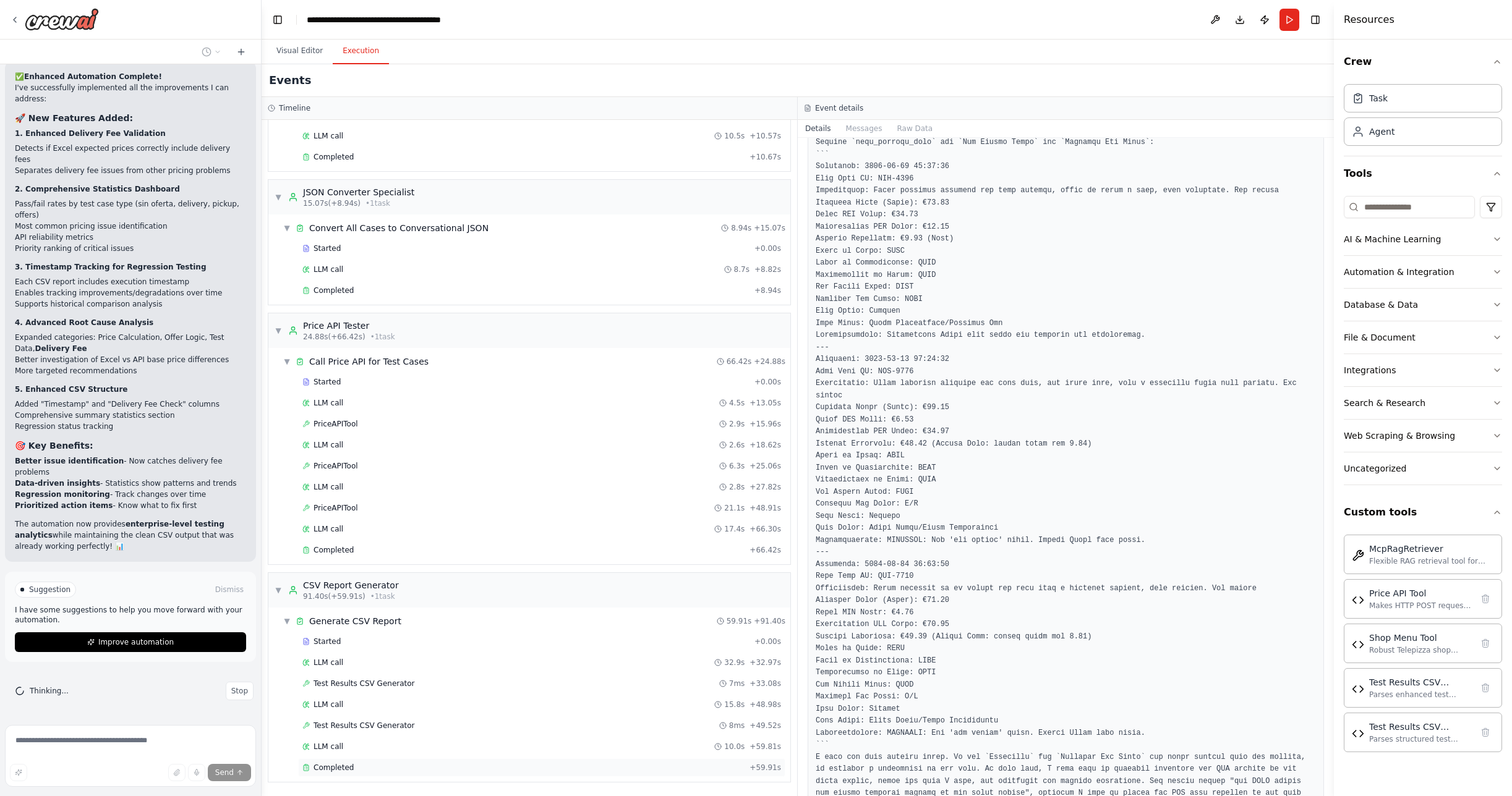
click at [344, 764] on span "Completed" at bounding box center [334, 768] width 40 height 10
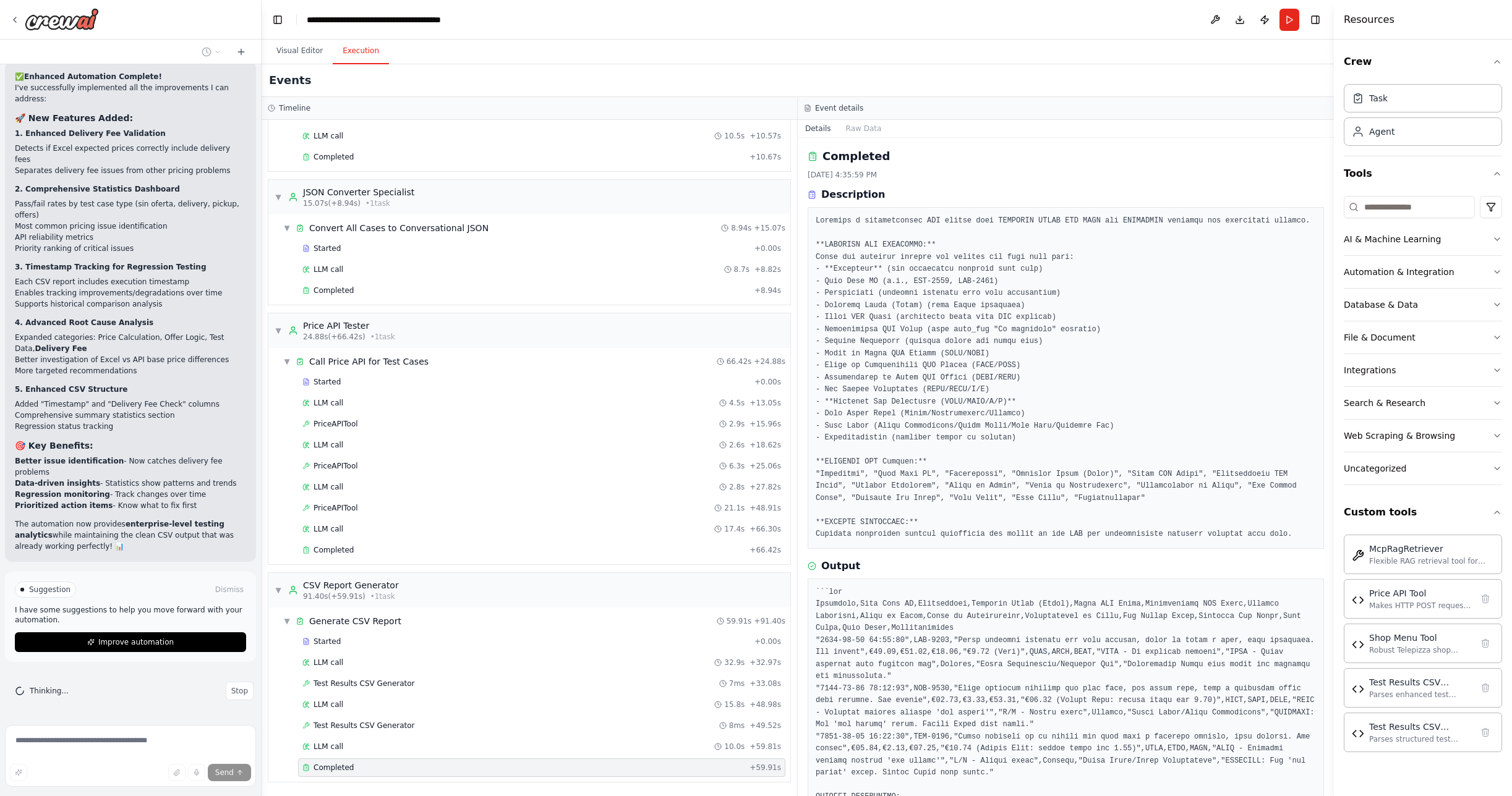
scroll to position [167, 0]
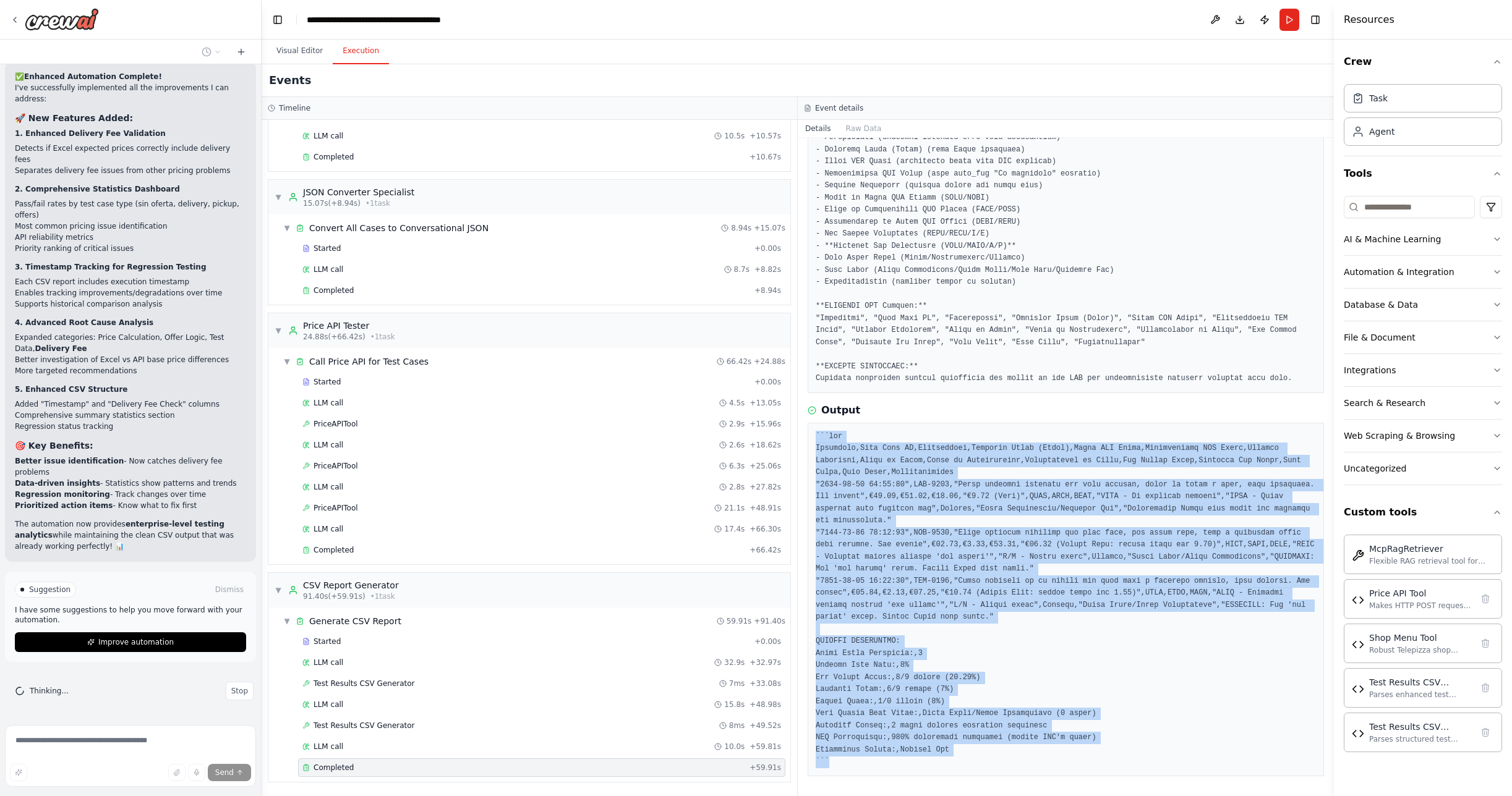
drag, startPoint x: 815, startPoint y: 434, endPoint x: 1000, endPoint y: 769, distance: 382.7
click at [1000, 769] on div at bounding box center [1066, 599] width 516 height 354
copy pre "```lor Ipsumdolo,Sita Cons AD,Elitseddoei,Temporin Utlab (Etdol),Magna ALI Enim…"
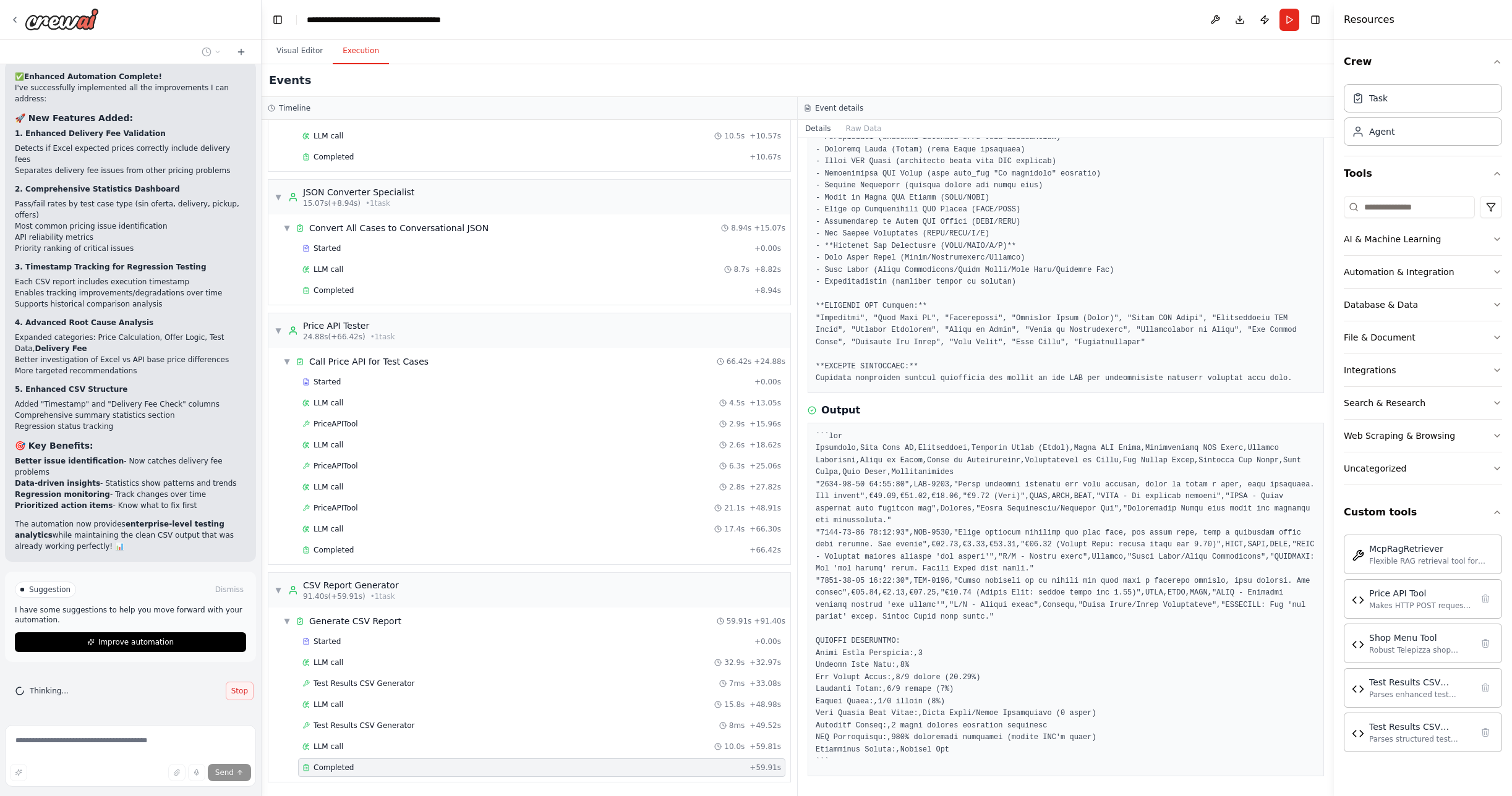
click at [232, 693] on span "Stop" at bounding box center [240, 691] width 17 height 10
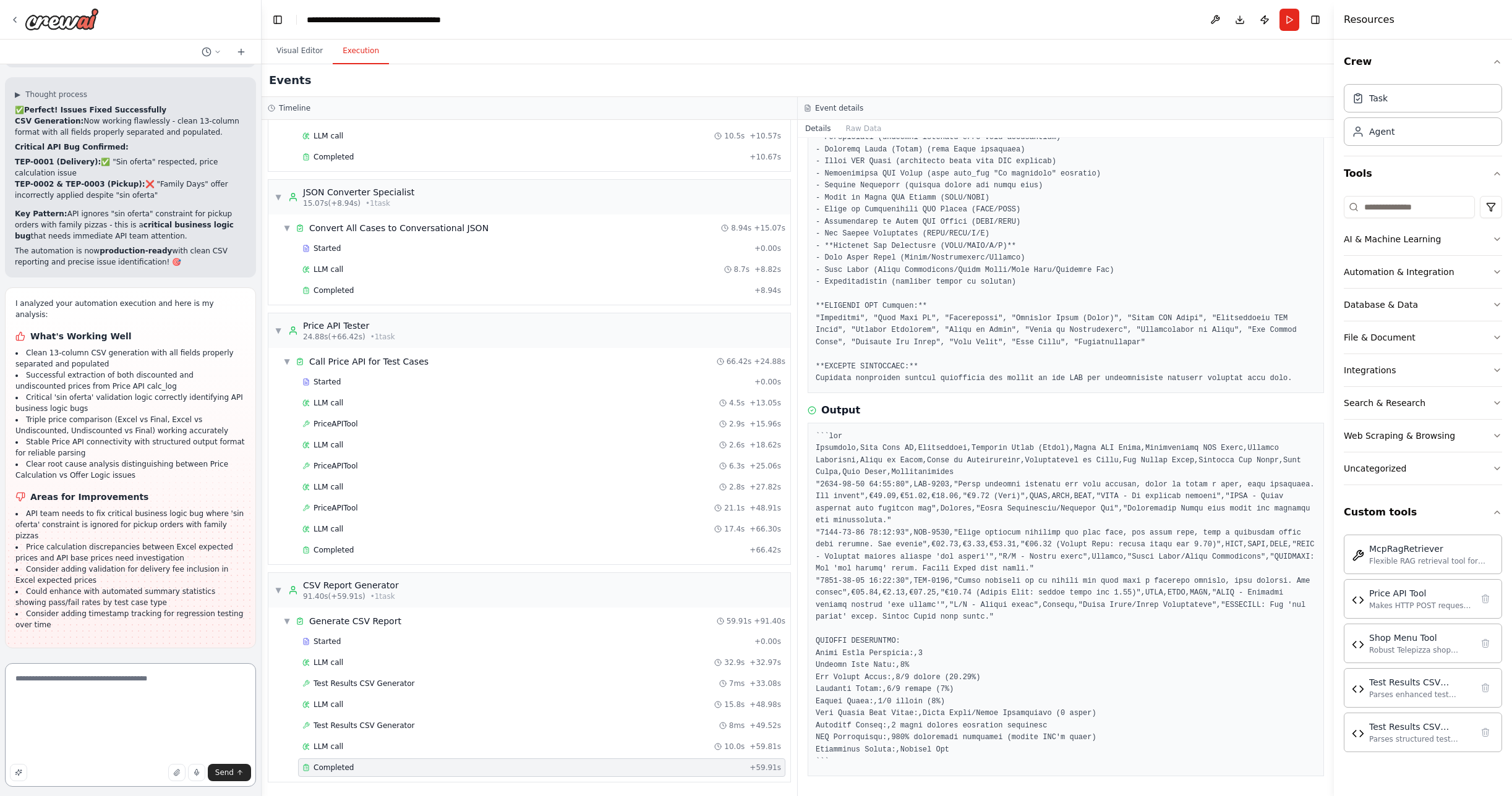
scroll to position [0, 0]
drag, startPoint x: 64, startPoint y: 729, endPoint x: 10, endPoint y: 630, distance: 112.8
click at [10, 630] on div "Hello! I'm the CrewAI assistant. What kind of automation do you want to build? …" at bounding box center [130, 398] width 262 height 796
type textarea "**********"
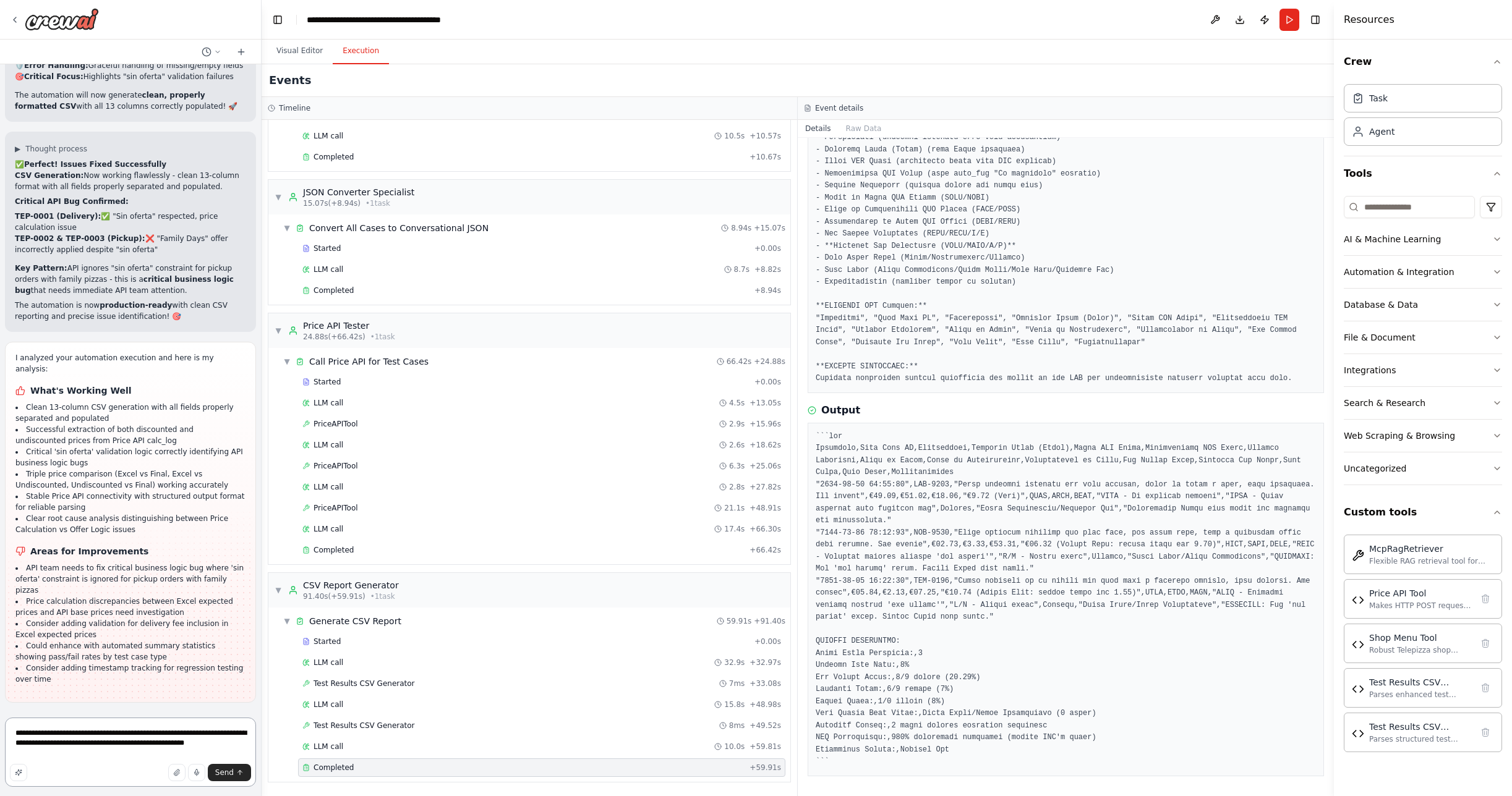
paste textarea "**********"
type textarea "**********"
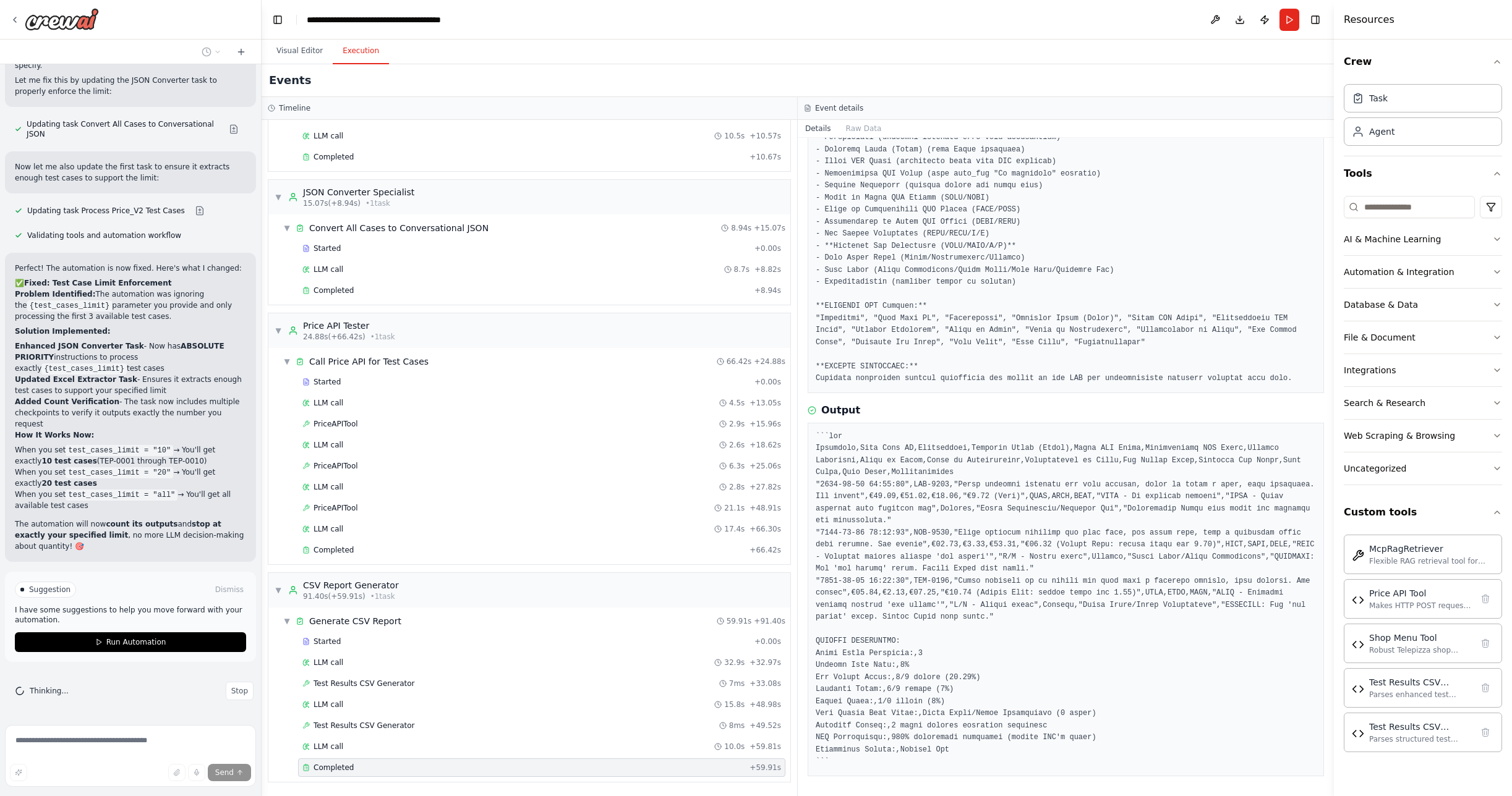
scroll to position [28461, 0]
click at [110, 638] on span "Run Automation" at bounding box center [137, 642] width 60 height 10
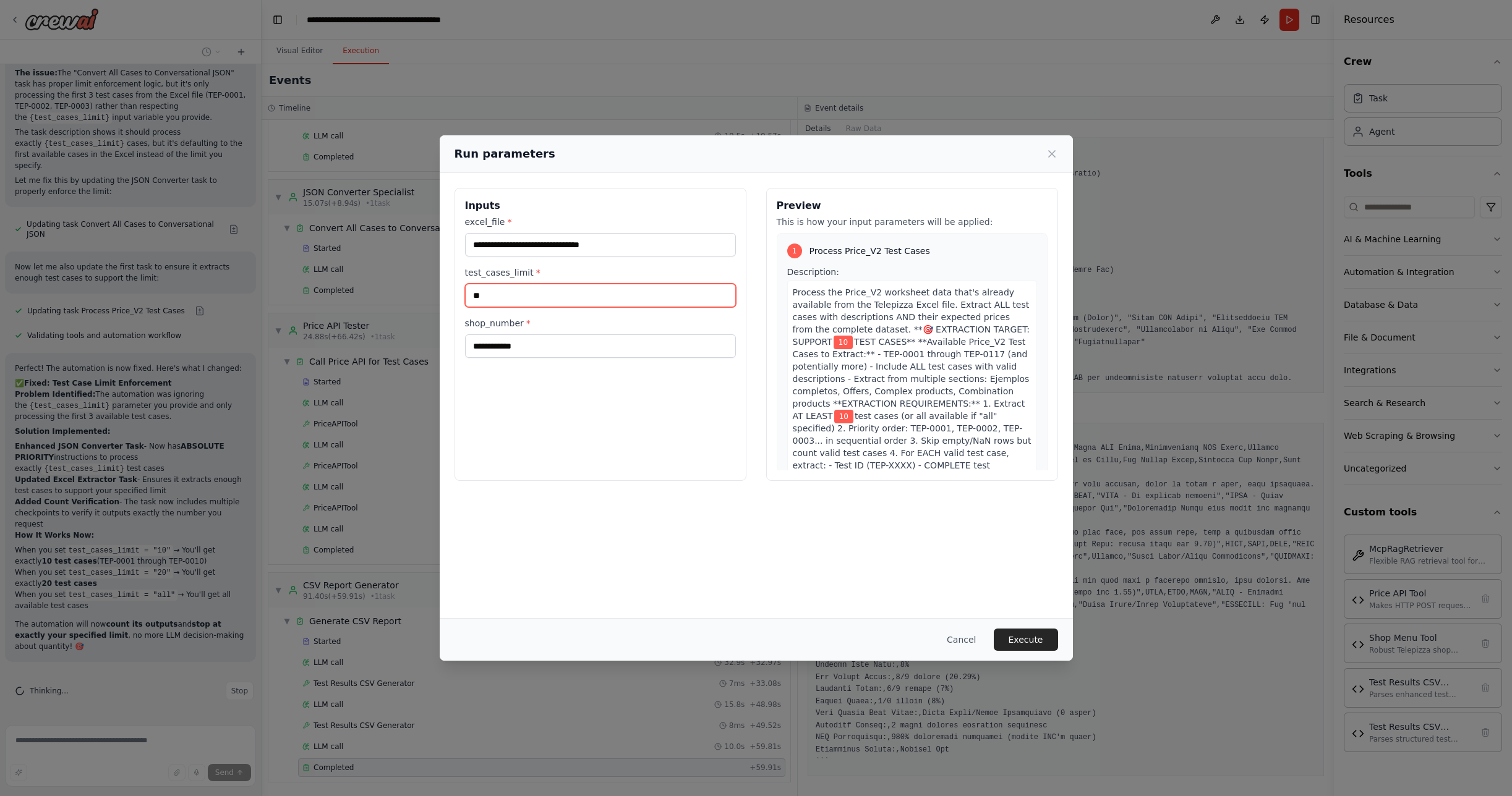
drag, startPoint x: 472, startPoint y: 289, endPoint x: 452, endPoint y: 285, distance: 20.4
click at [452, 285] on div "**********" at bounding box center [756, 334] width 634 height 323
type input "***"
click at [1033, 640] on button "Execute" at bounding box center [1026, 640] width 64 height 22
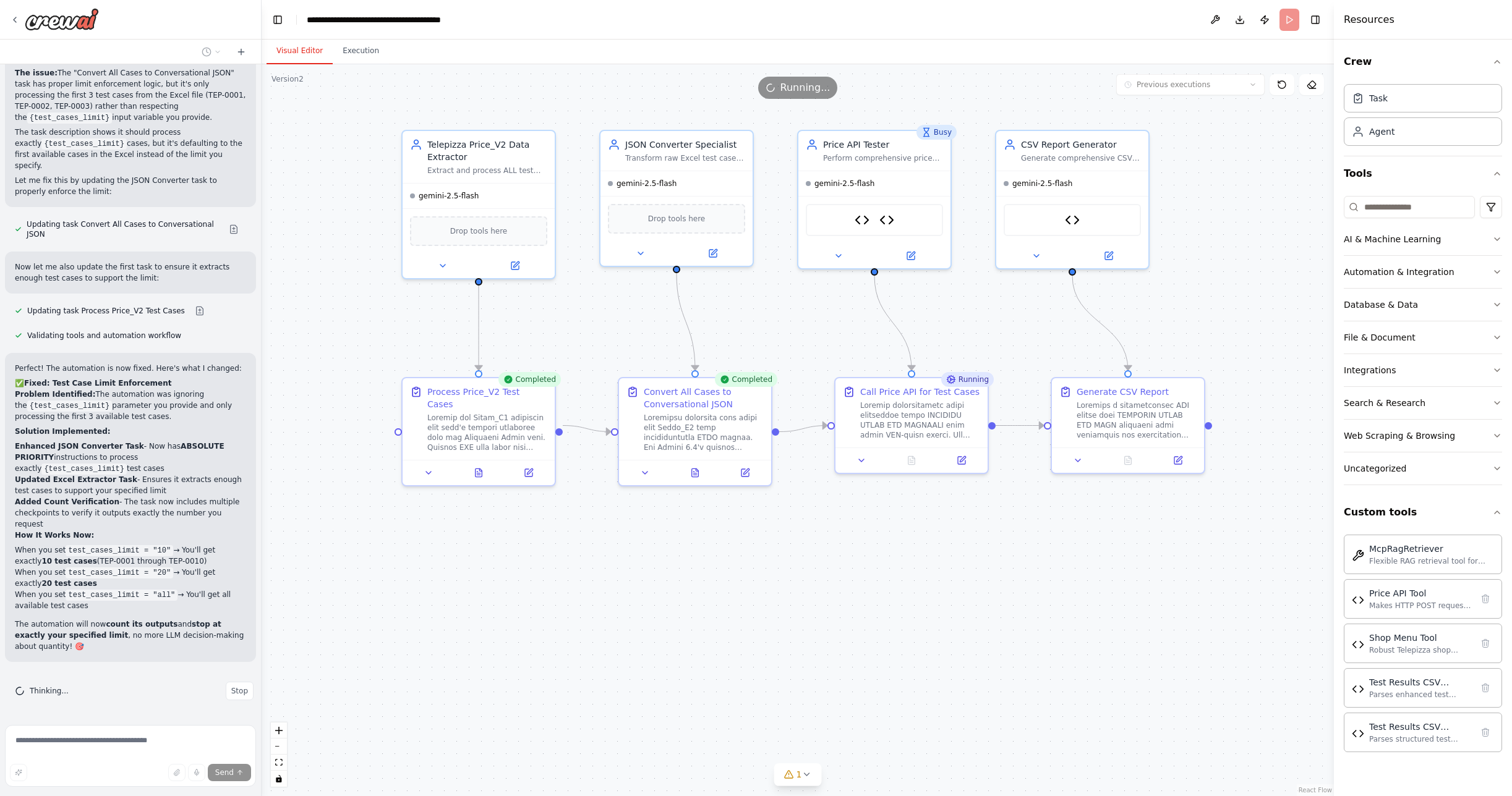
click at [291, 46] on button "Visual Editor" at bounding box center [299, 51] width 66 height 26
click at [367, 53] on button "Execution" at bounding box center [361, 51] width 56 height 26
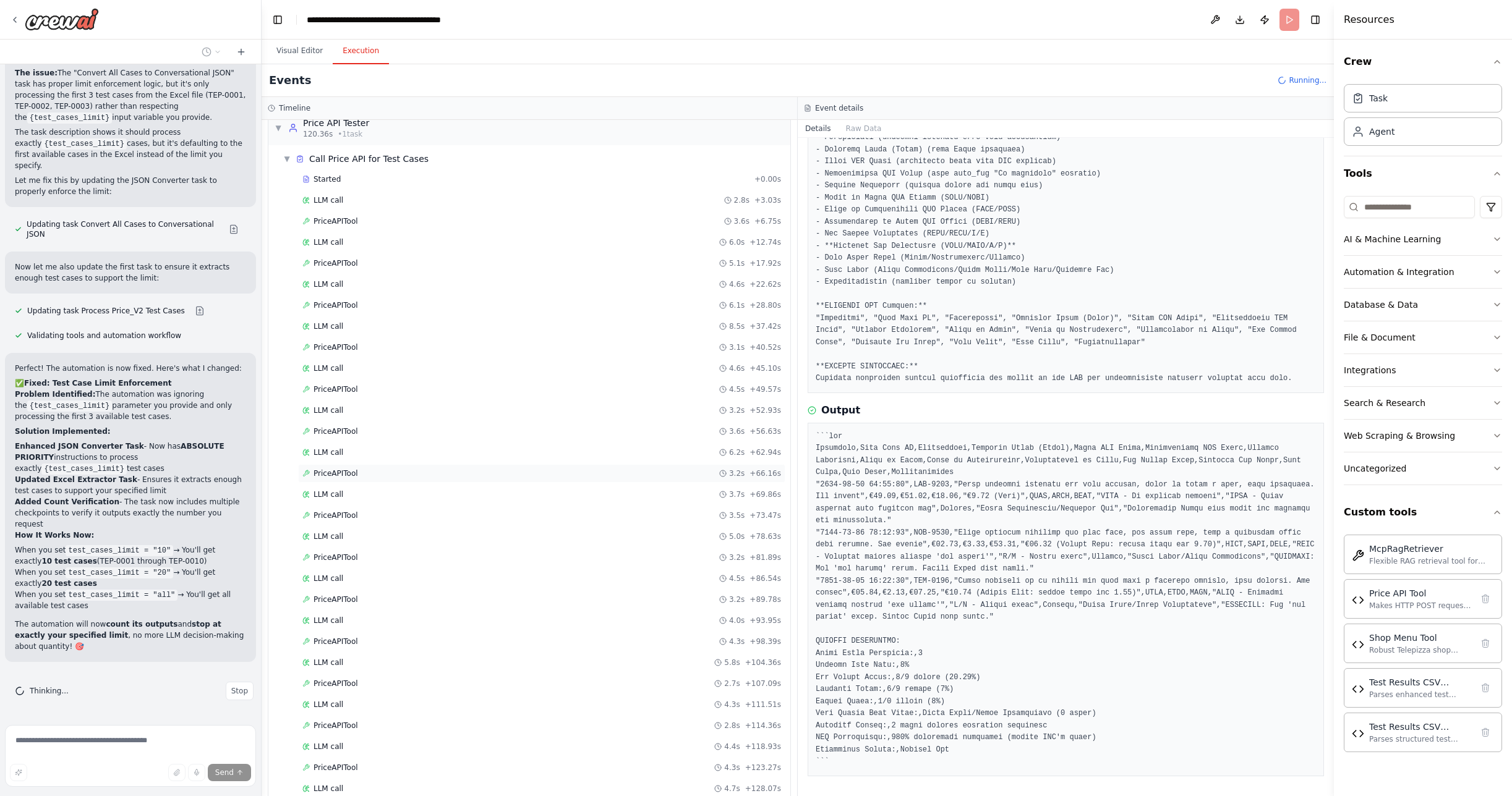
scroll to position [703, 0]
click at [344, 768] on span "PriceAPITool" at bounding box center [336, 768] width 44 height 10
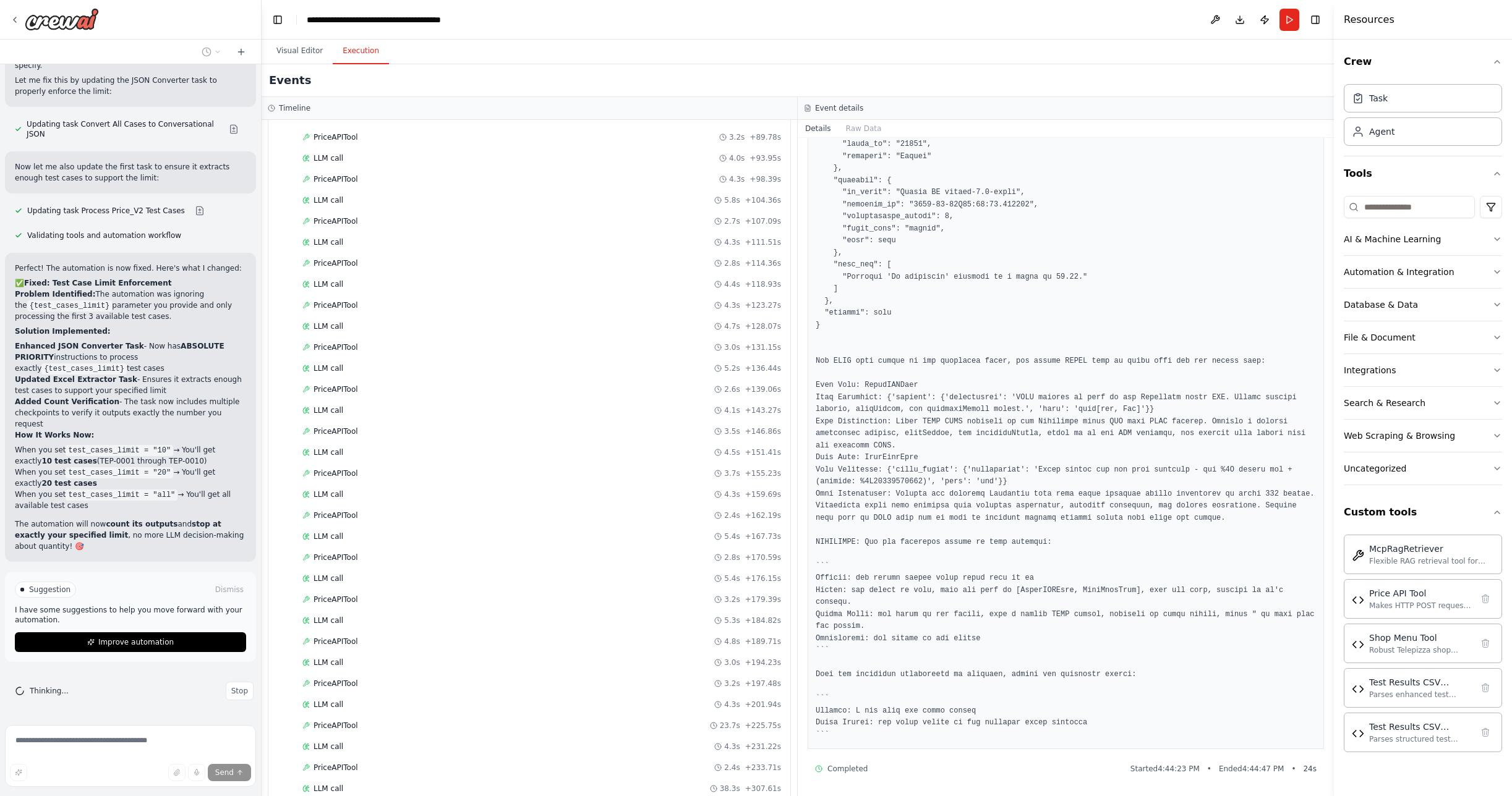
scroll to position [963, 0]
click at [362, 768] on div "Completed" at bounding box center [523, 768] width 442 height 10
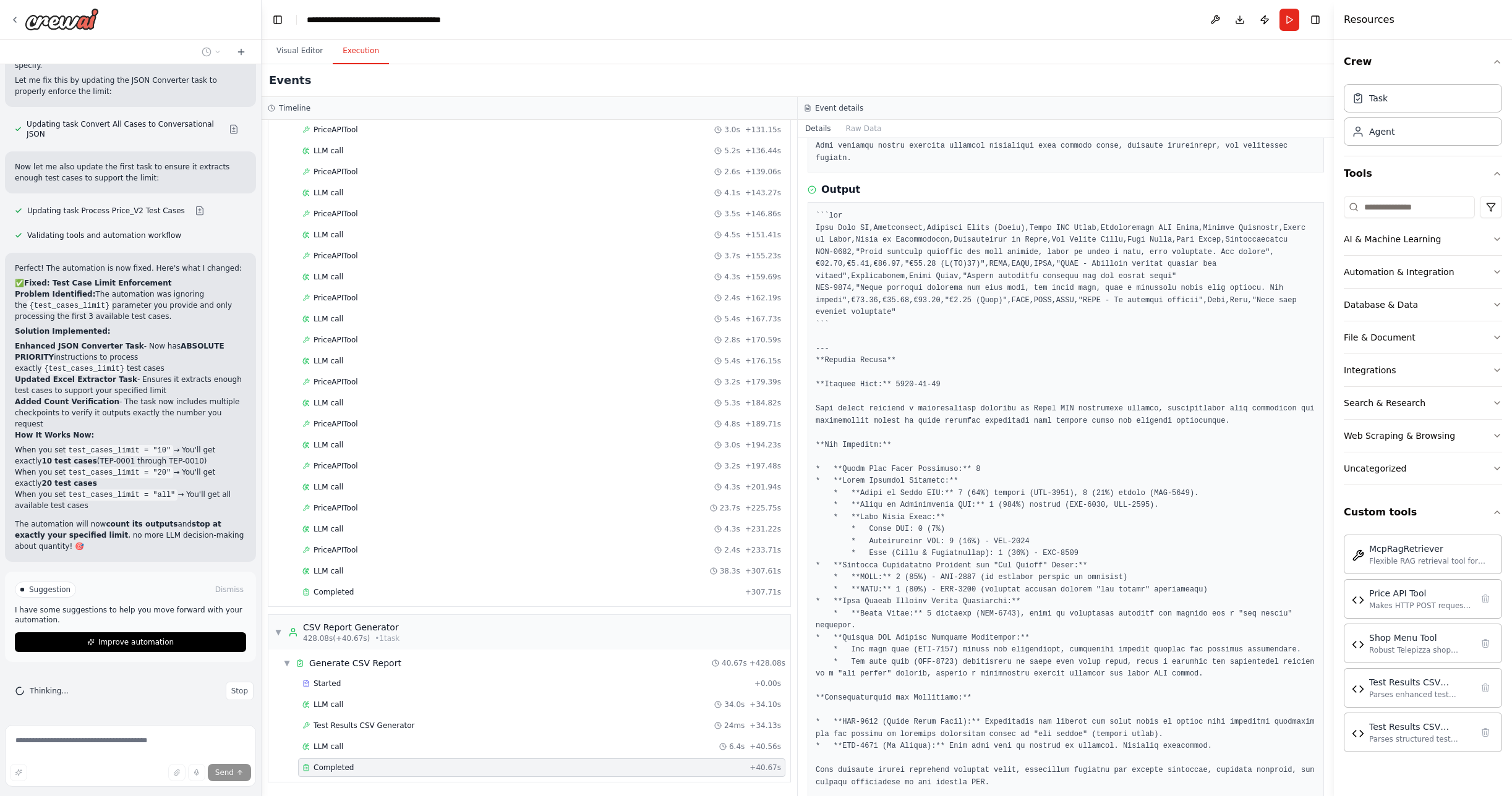
scroll to position [396, 0]
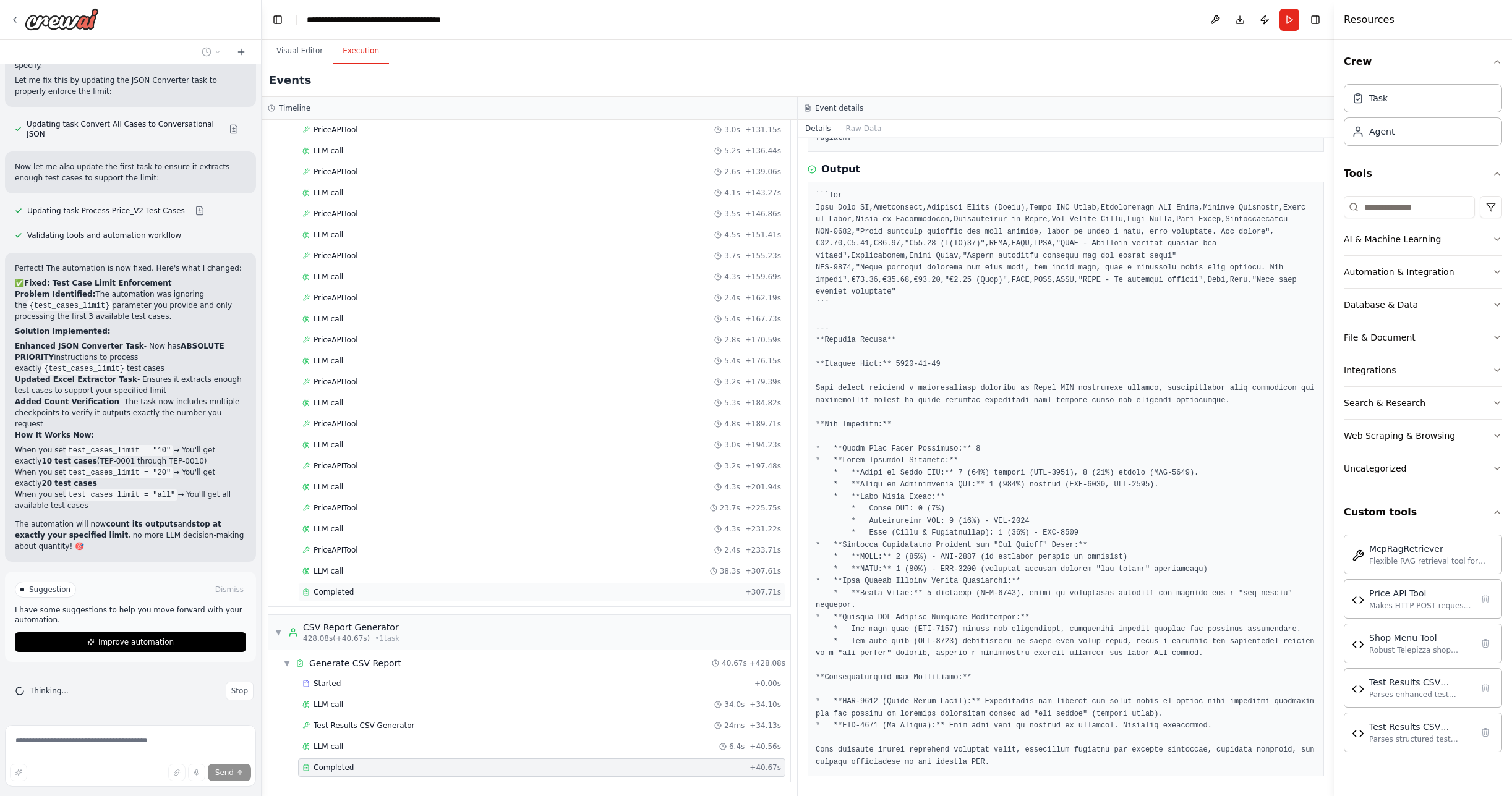
click at [318, 590] on span "Completed" at bounding box center [334, 592] width 40 height 10
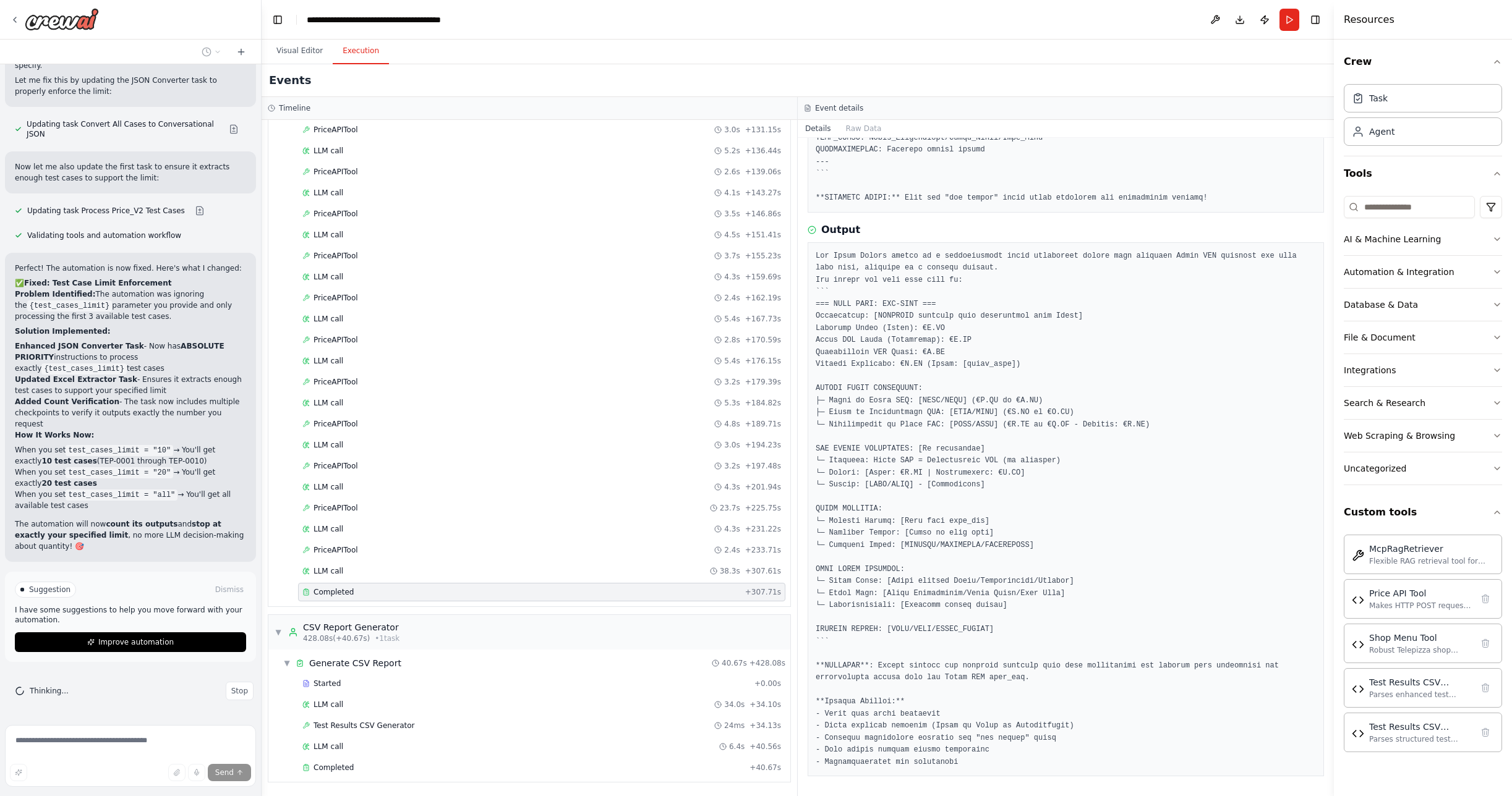
scroll to position [0, 0]
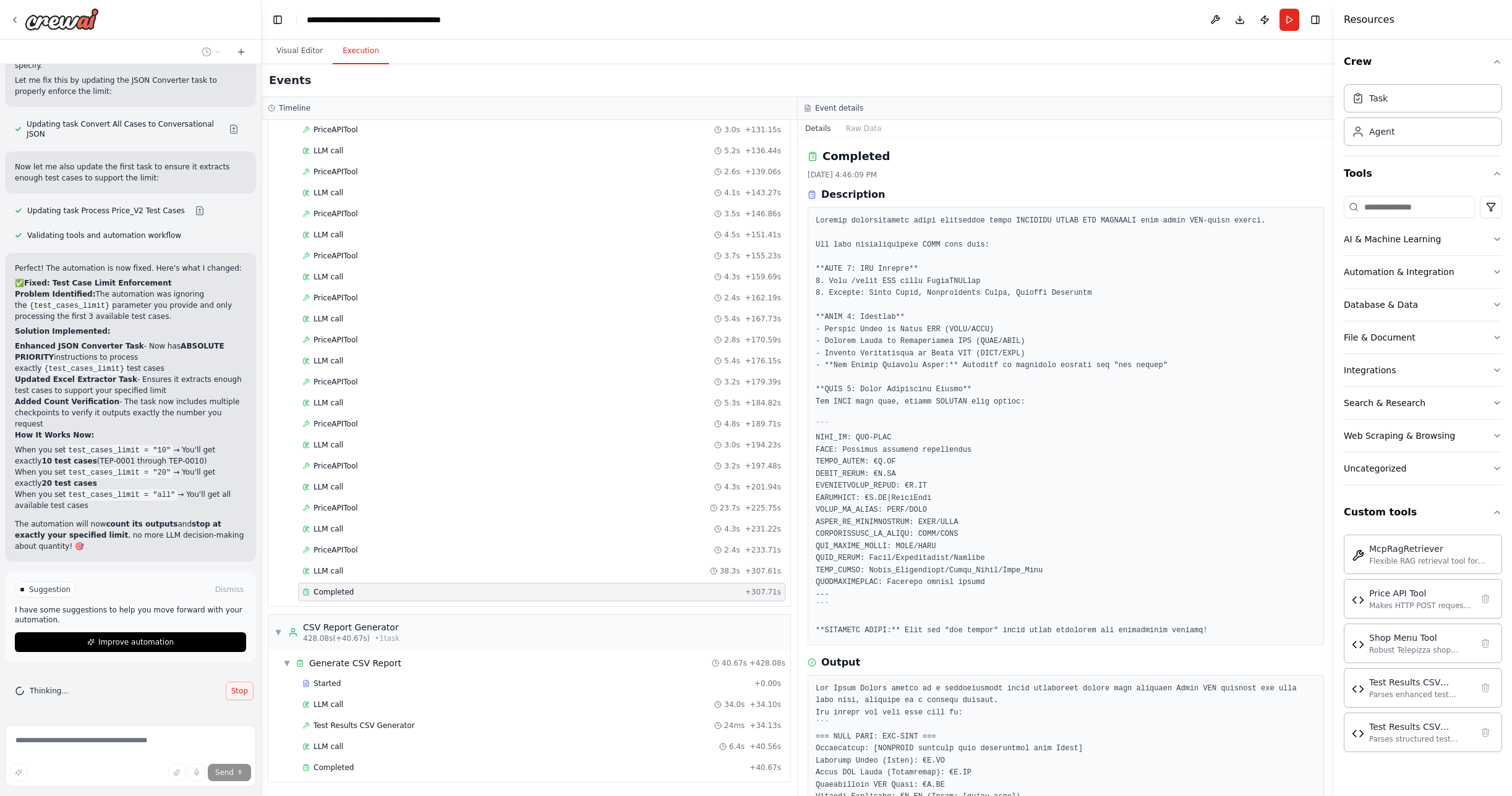
click at [232, 690] on span "Stop" at bounding box center [240, 691] width 17 height 10
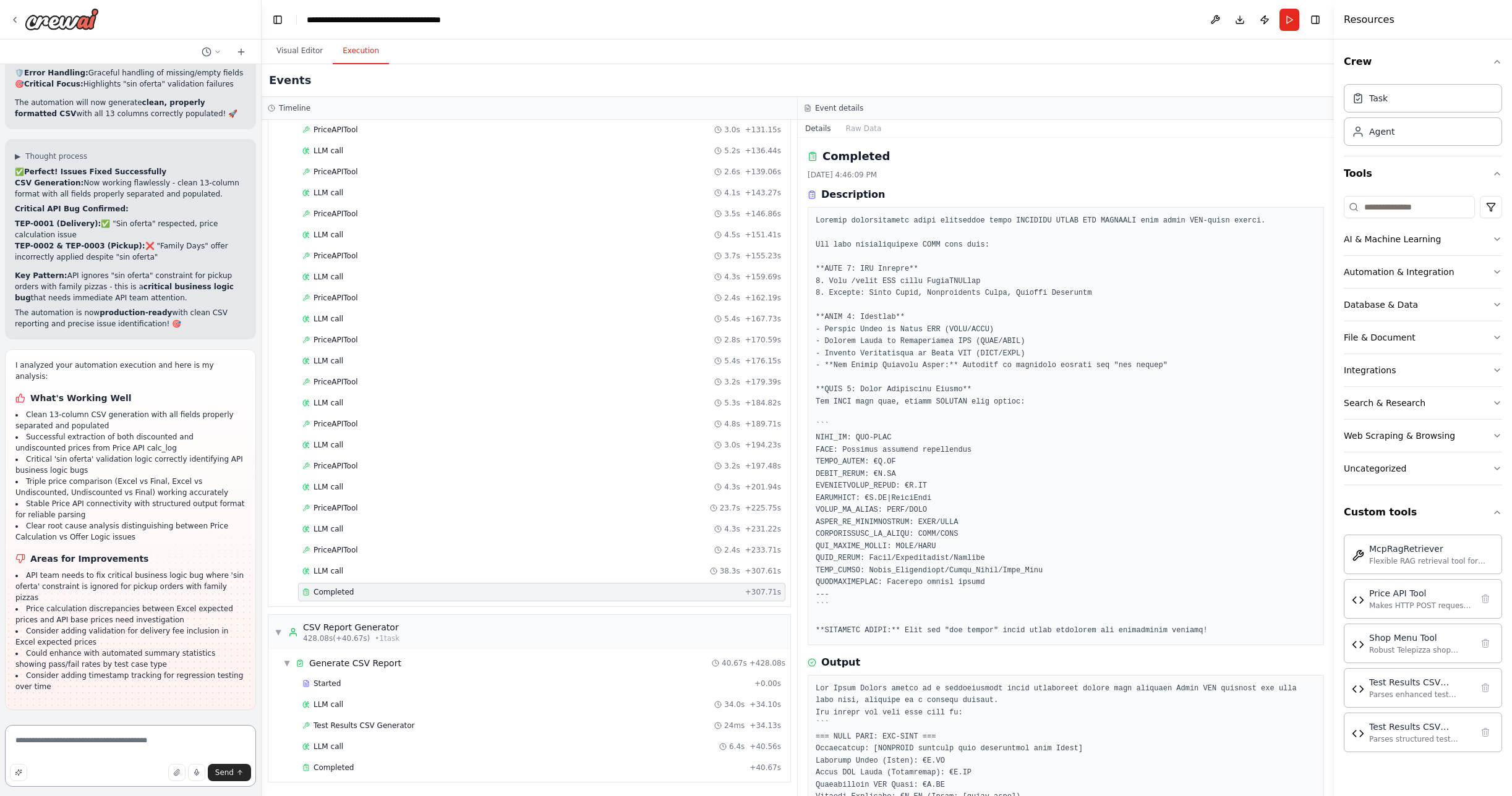
scroll to position [323, 0]
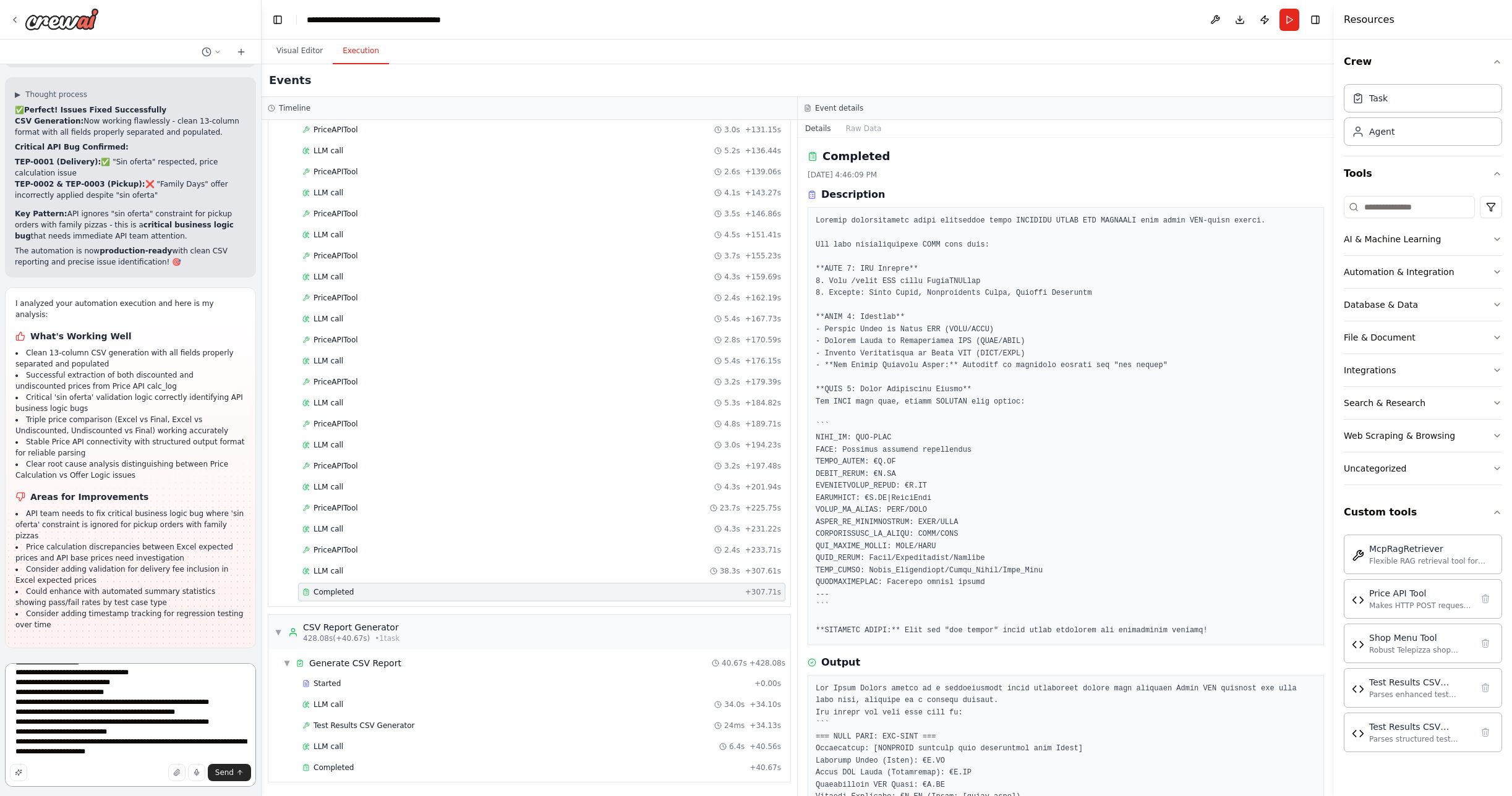
type textarea "**********"
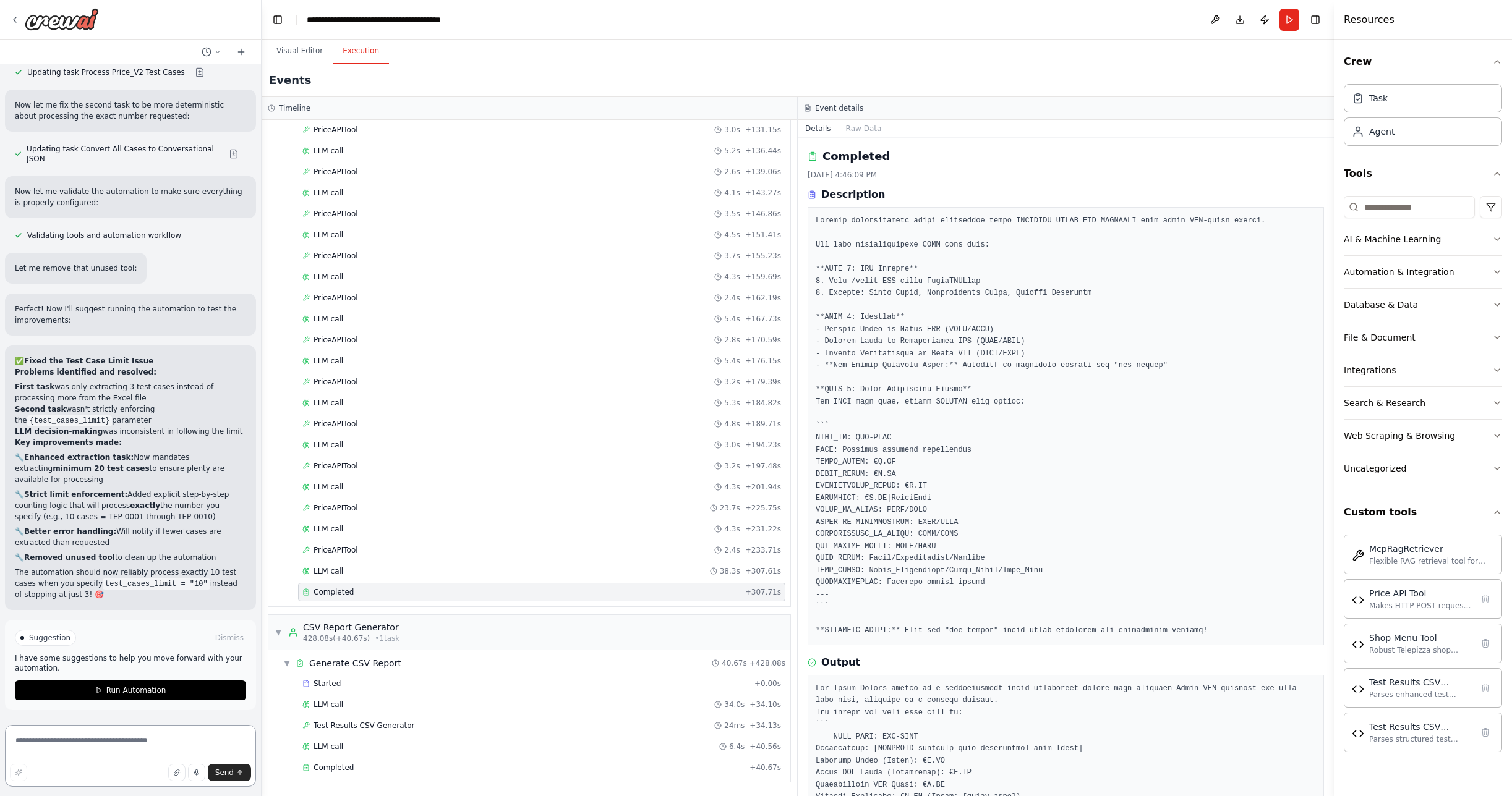
scroll to position [28461, 0]
click at [77, 744] on textarea at bounding box center [130, 756] width 251 height 62
type textarea "**********"
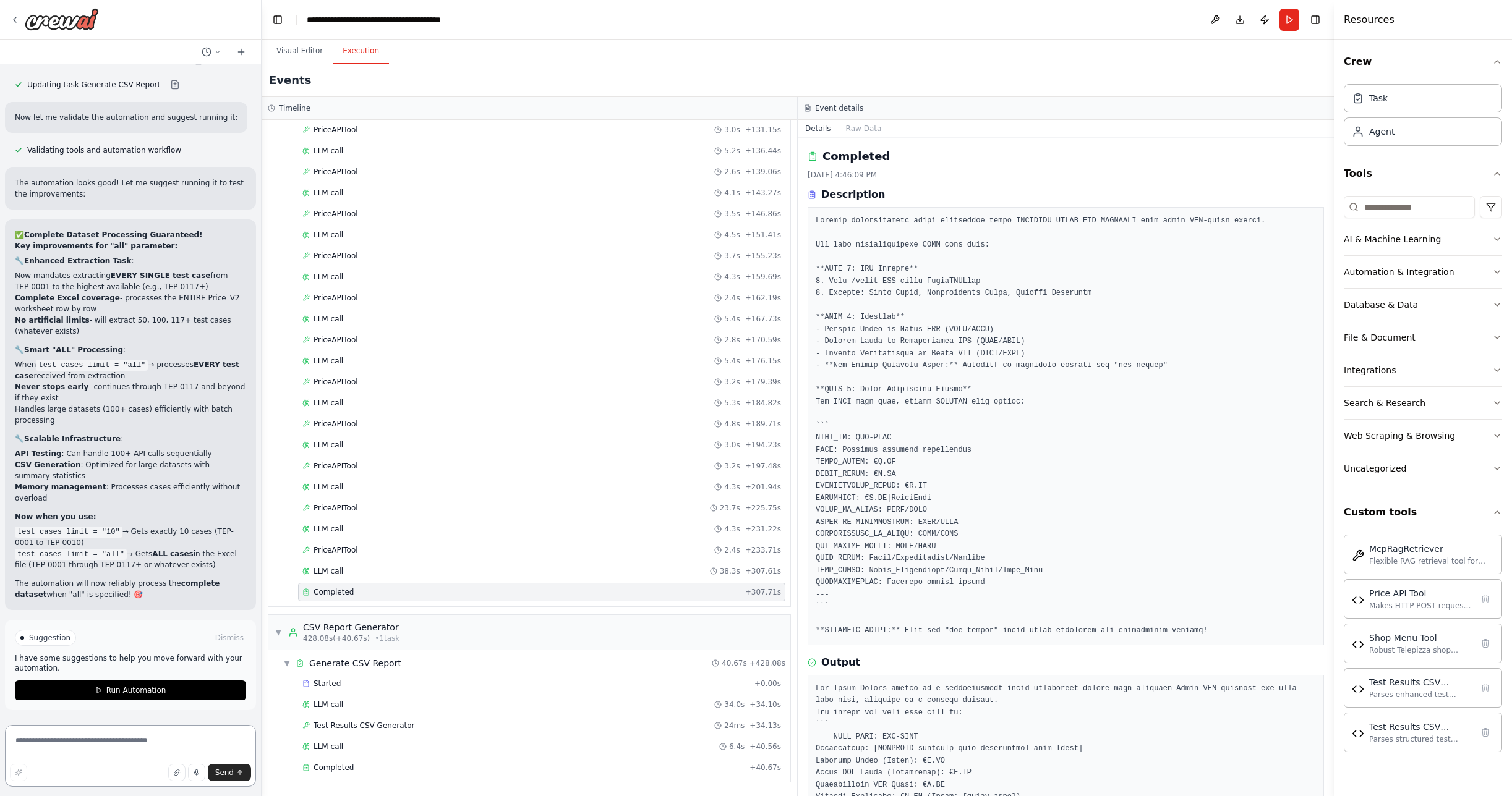
scroll to position [29333, 0]
click at [121, 691] on span "Run Automation" at bounding box center [137, 690] width 60 height 10
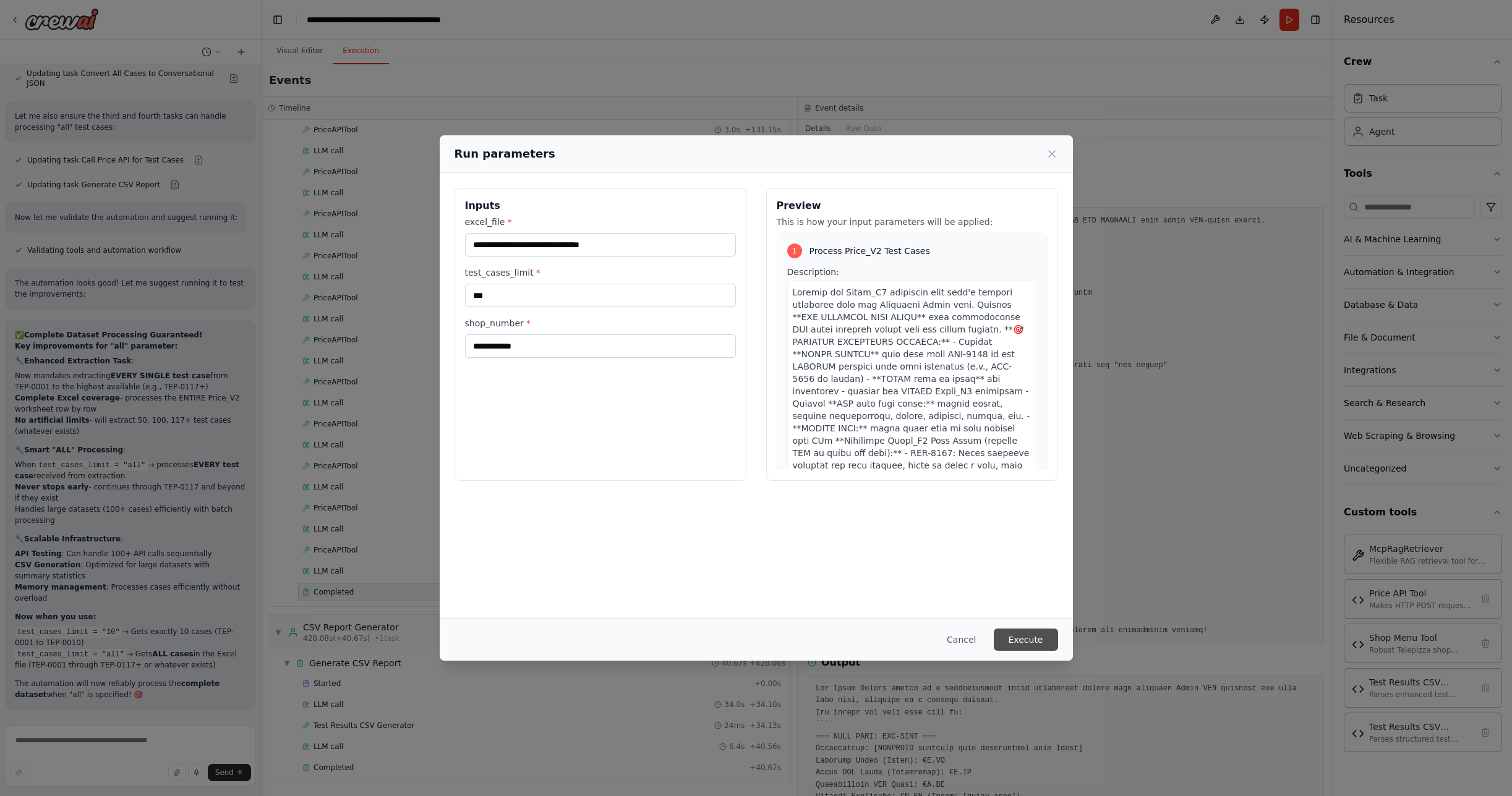
click at [1021, 633] on button "Execute" at bounding box center [1026, 640] width 64 height 22
